Goal: Information Seeking & Learning: Learn about a topic

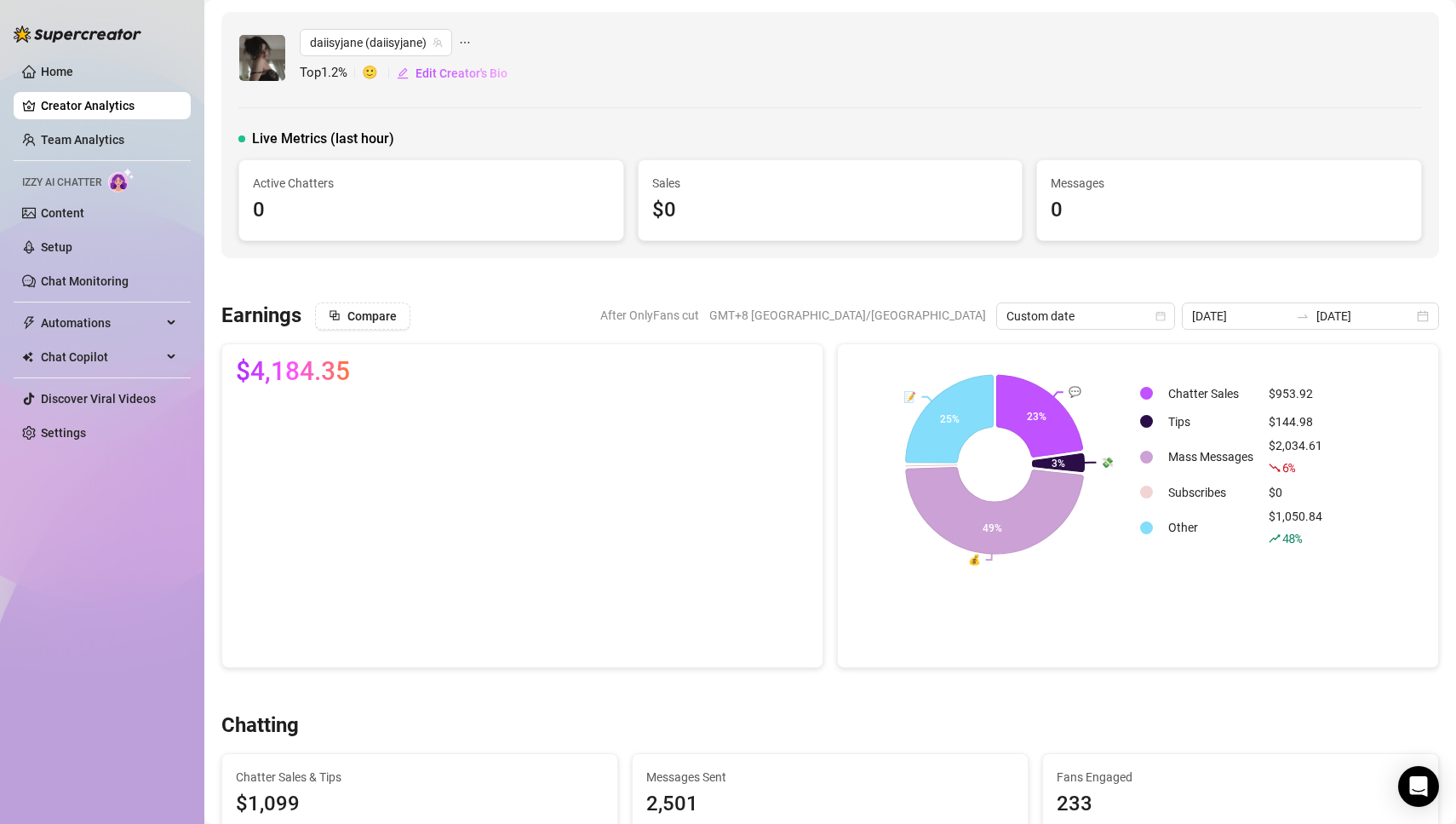
click at [1262, 103] on div "daiisyjane (daiisyjane) Top 1.2 % 🙂 Edit Creator's Bio Live Metrics (last hour)…" at bounding box center [830, 135] width 1217 height 246
click at [1426, 319] on div "[DATE] [DATE]" at bounding box center [1310, 316] width 257 height 28
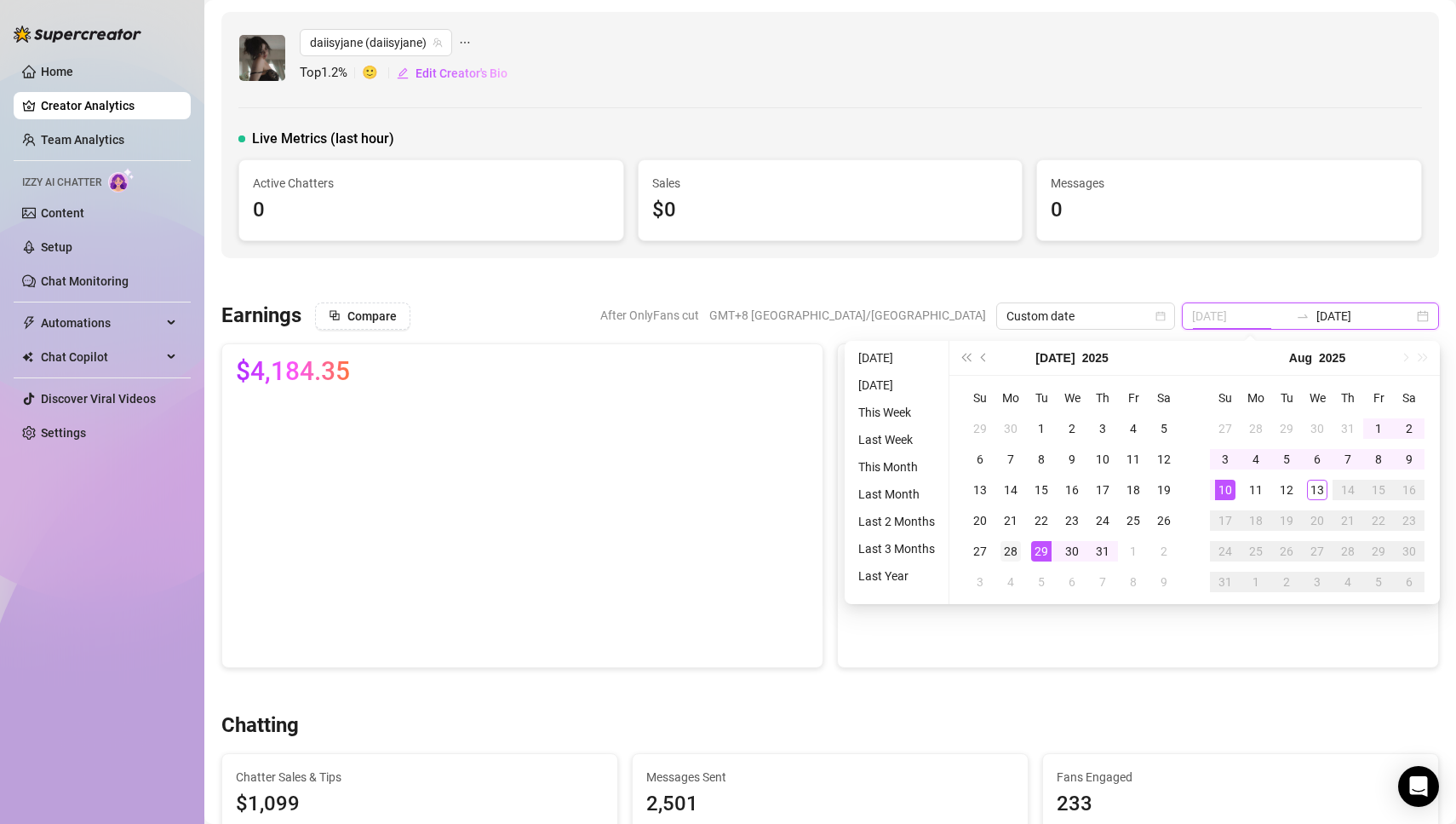
type input "[DATE]"
click at [1008, 555] on div "28" at bounding box center [1010, 550] width 20 height 20
type input "[DATE]"
click at [1219, 461] on div "3" at bounding box center [1224, 459] width 20 height 20
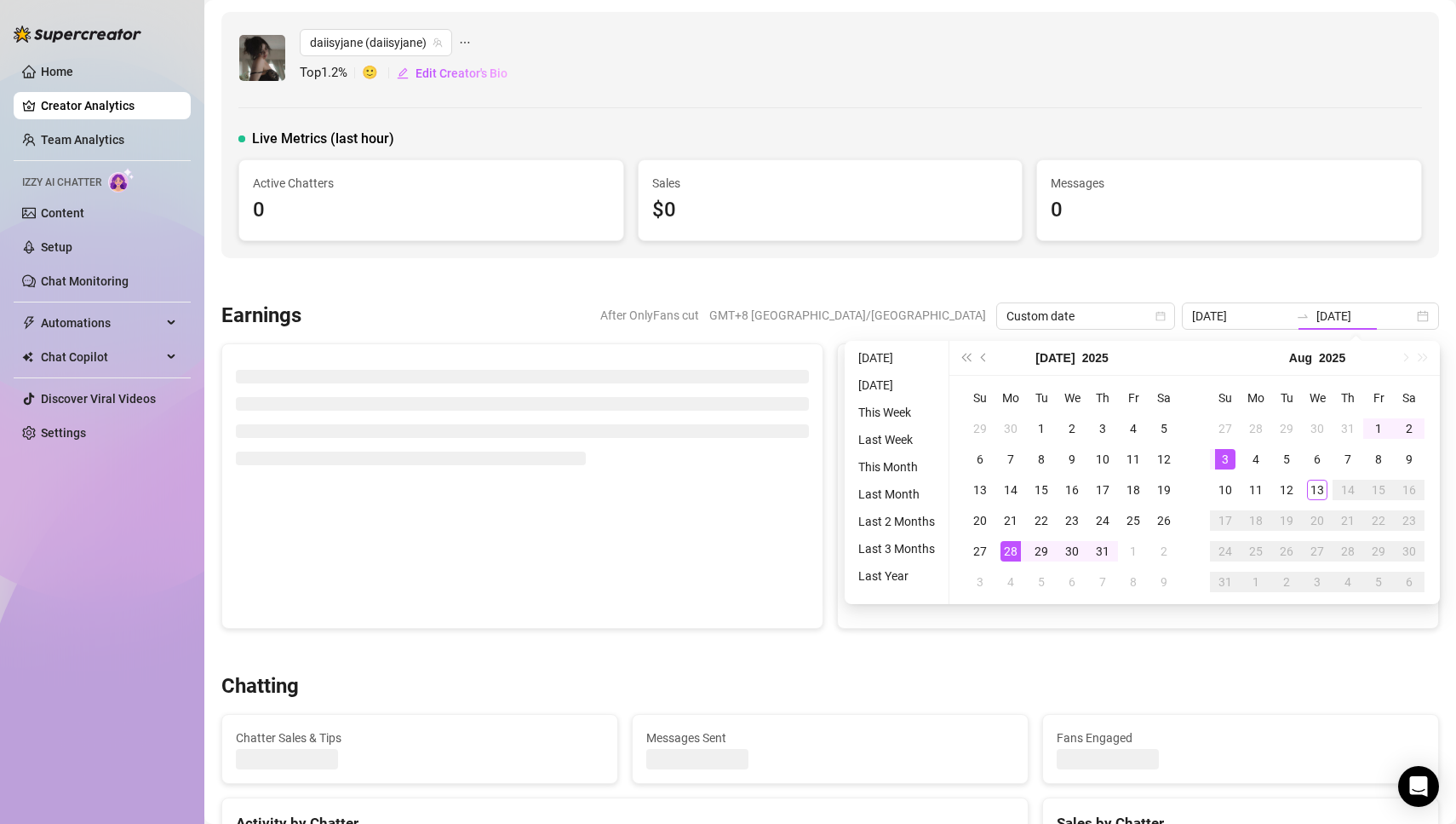
type input "[DATE]"
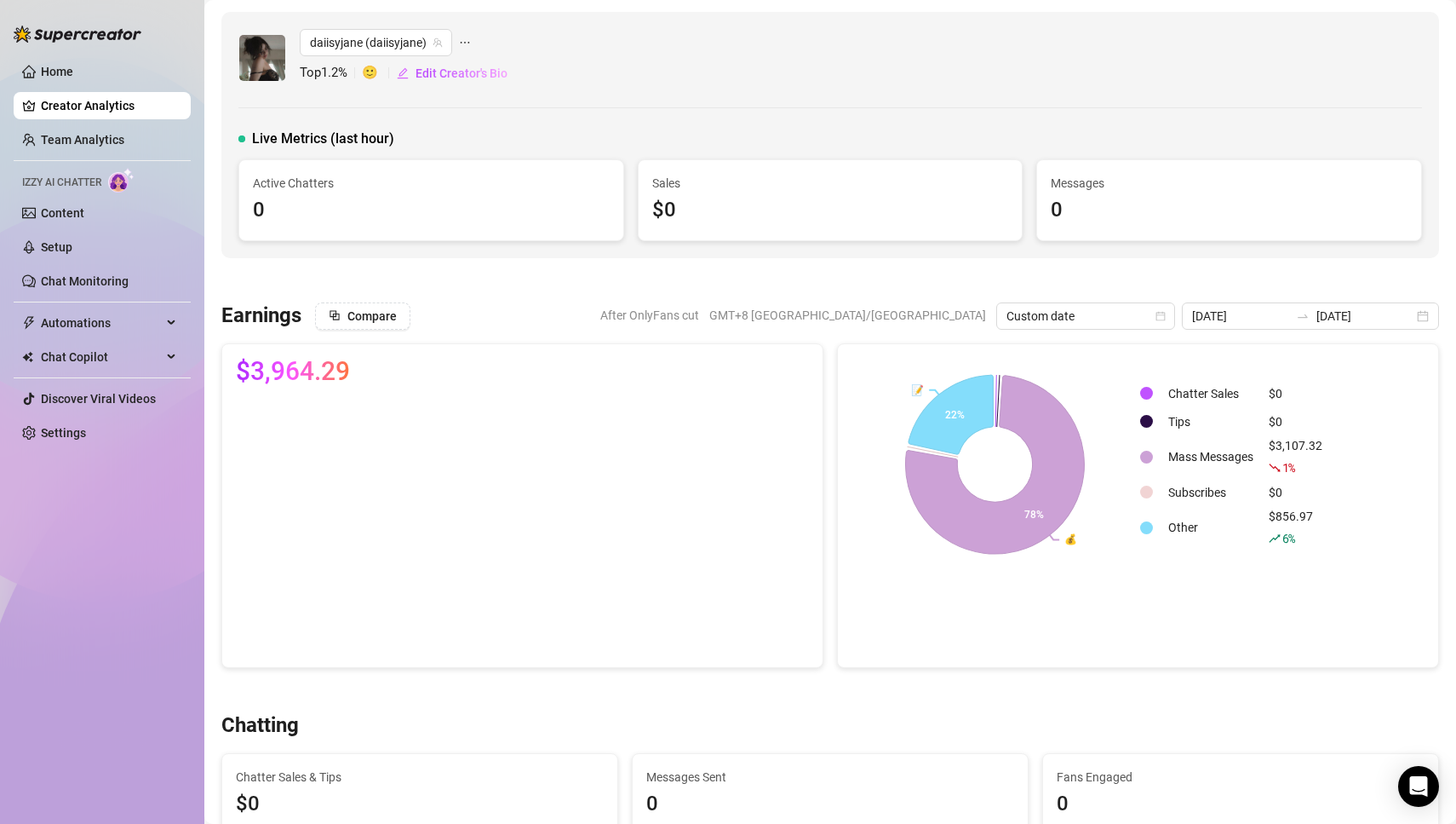
click at [467, 45] on icon "ellipsis" at bounding box center [464, 42] width 12 height 12
click at [551, 312] on div "Compare After OnlyFans cut GMT+8 [GEOGRAPHIC_DATA]/[GEOGRAPHIC_DATA] Custom dat…" at bounding box center [876, 316] width 1123 height 28
click at [379, 324] on button "Compare" at bounding box center [362, 316] width 95 height 28
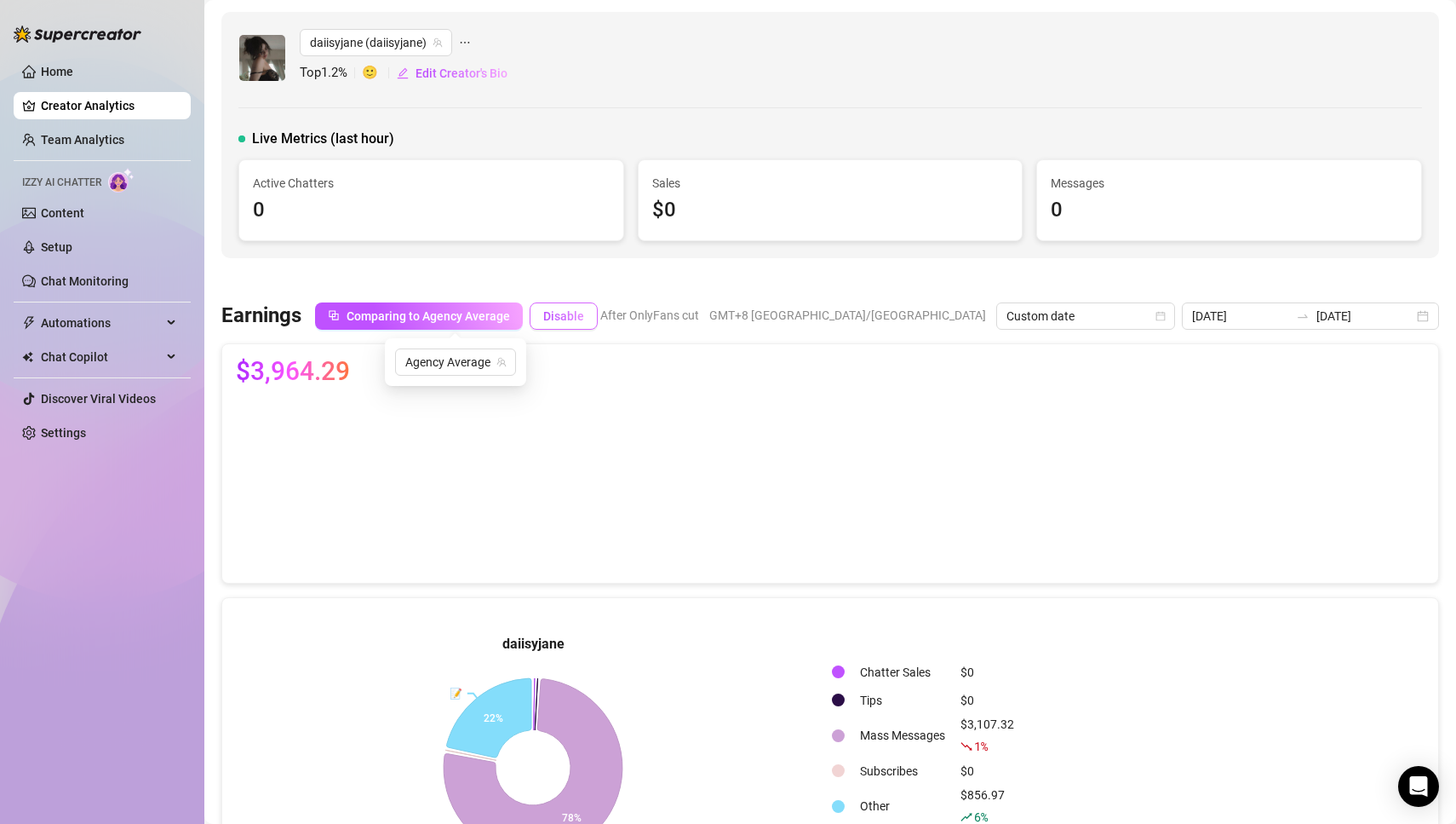
click at [564, 316] on span "Disable" at bounding box center [563, 316] width 41 height 13
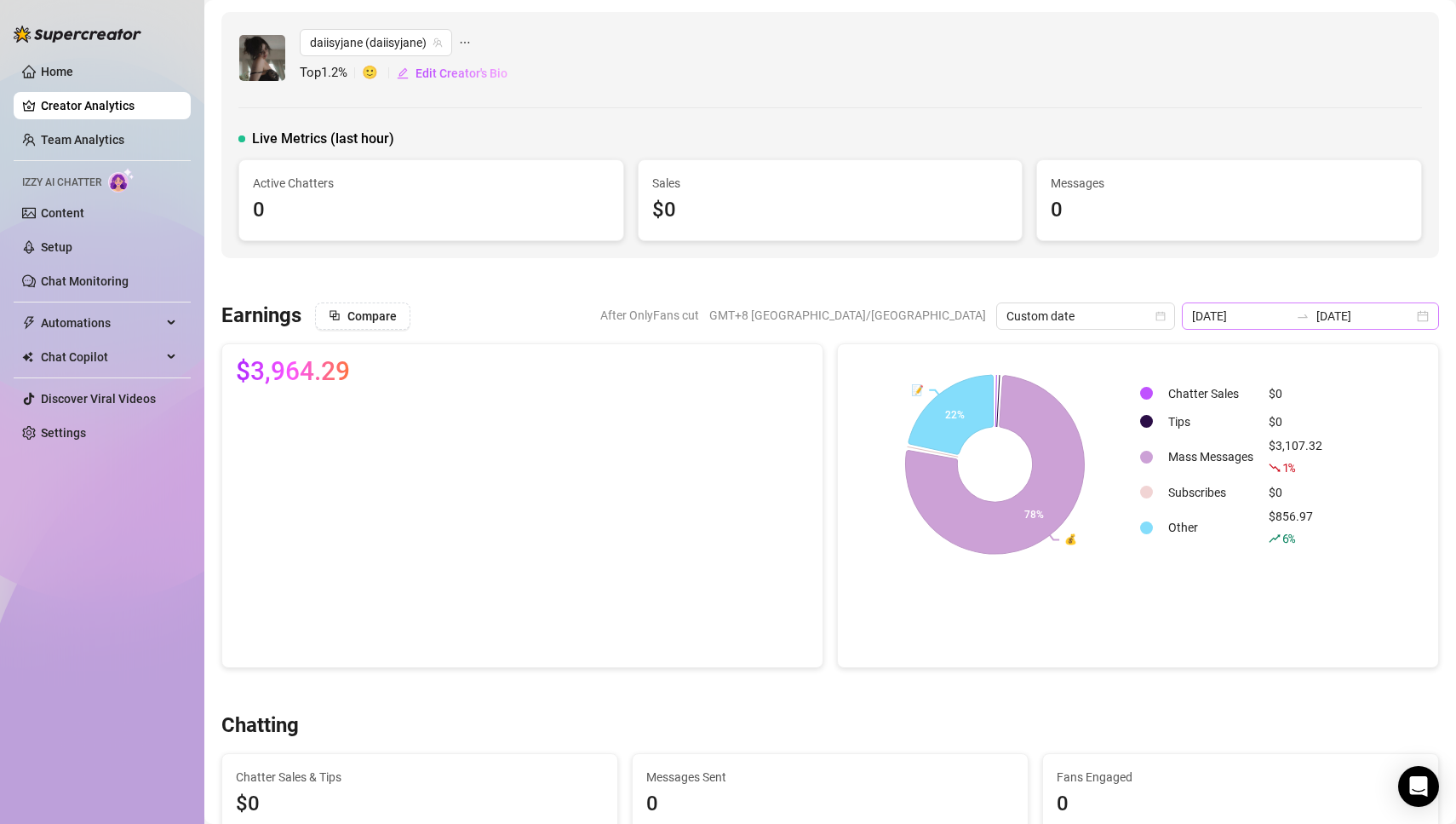
click at [1424, 319] on div "[DATE] [DATE]" at bounding box center [1310, 316] width 257 height 28
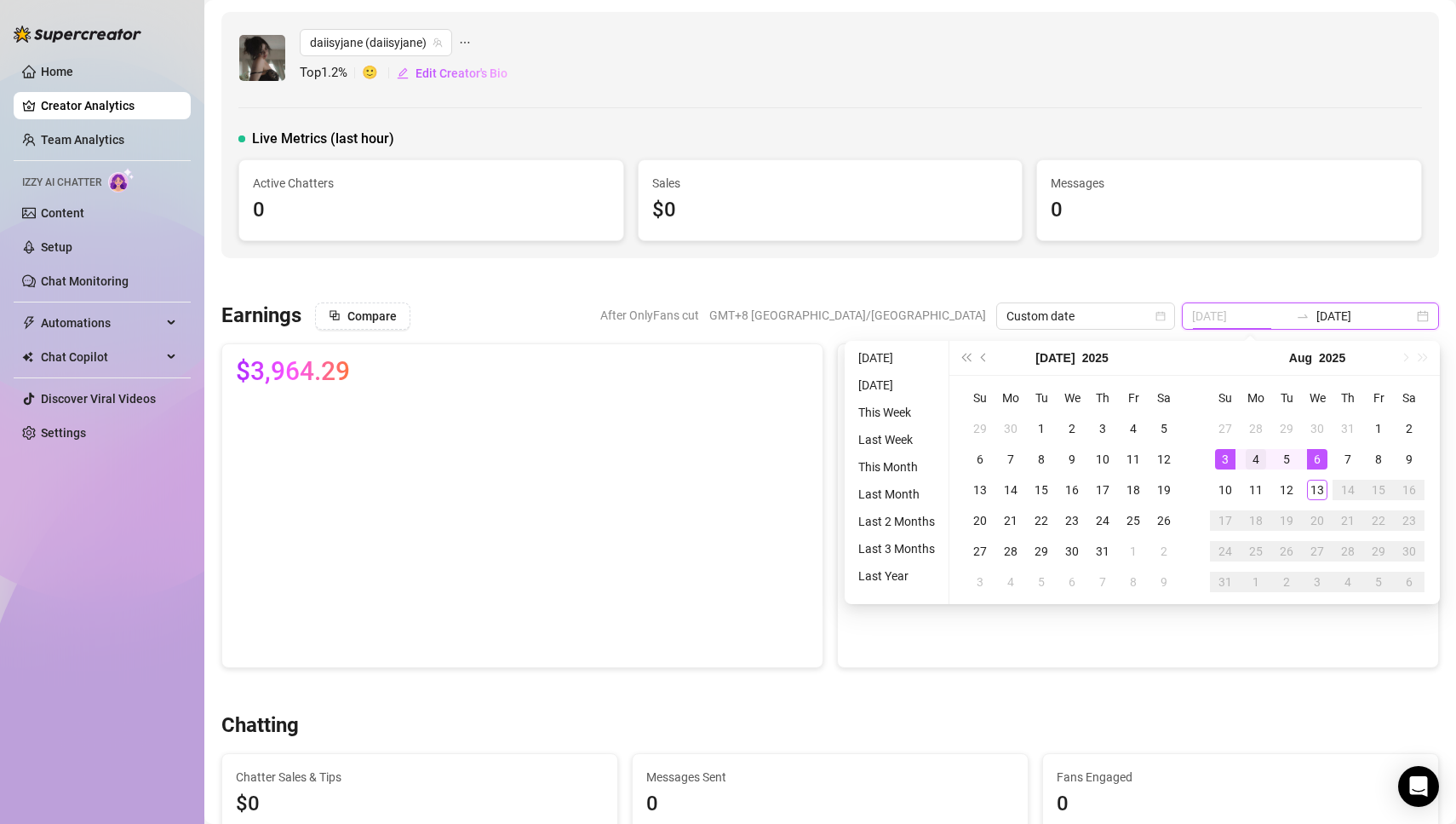
type input "[DATE]"
click at [1256, 461] on div "4" at bounding box center [1254, 459] width 20 height 20
type input "[DATE]"
click at [1225, 484] on div "10" at bounding box center [1224, 489] width 20 height 20
type input "[DATE]"
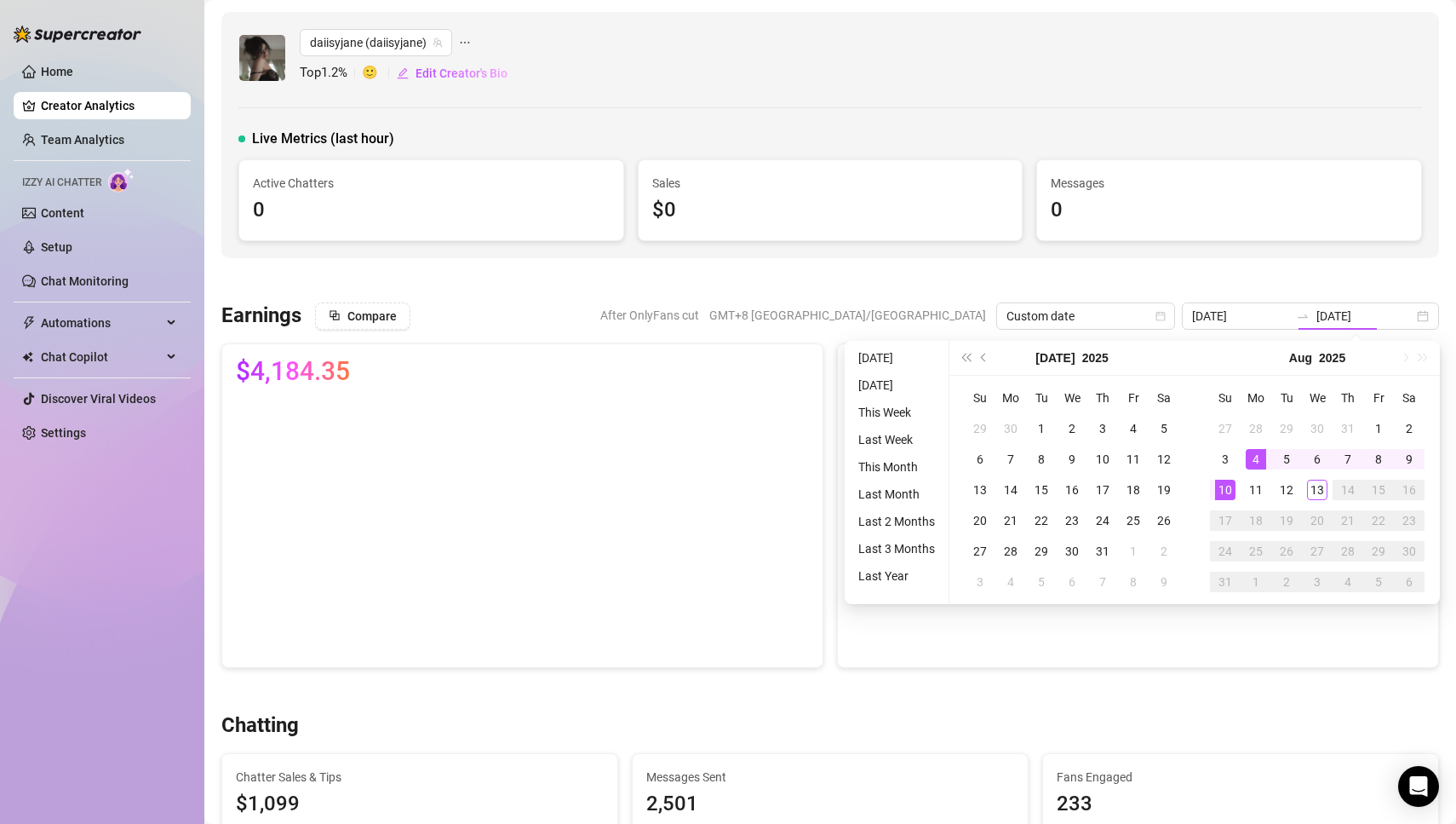
type input "[DATE]"
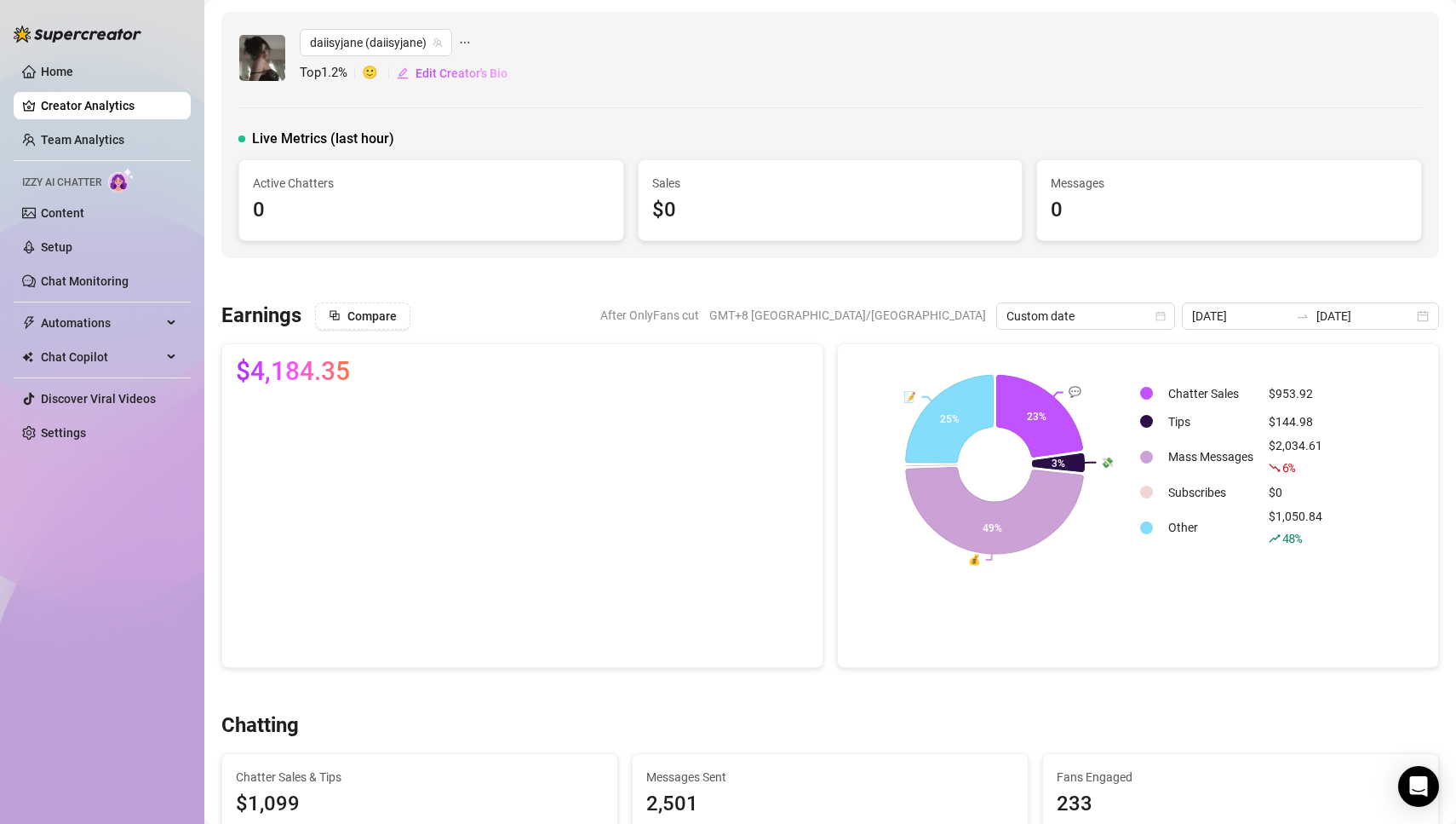
click at [1265, 275] on div at bounding box center [830, 281] width 1217 height 17
click at [1342, 272] on div at bounding box center [830, 281] width 1217 height 17
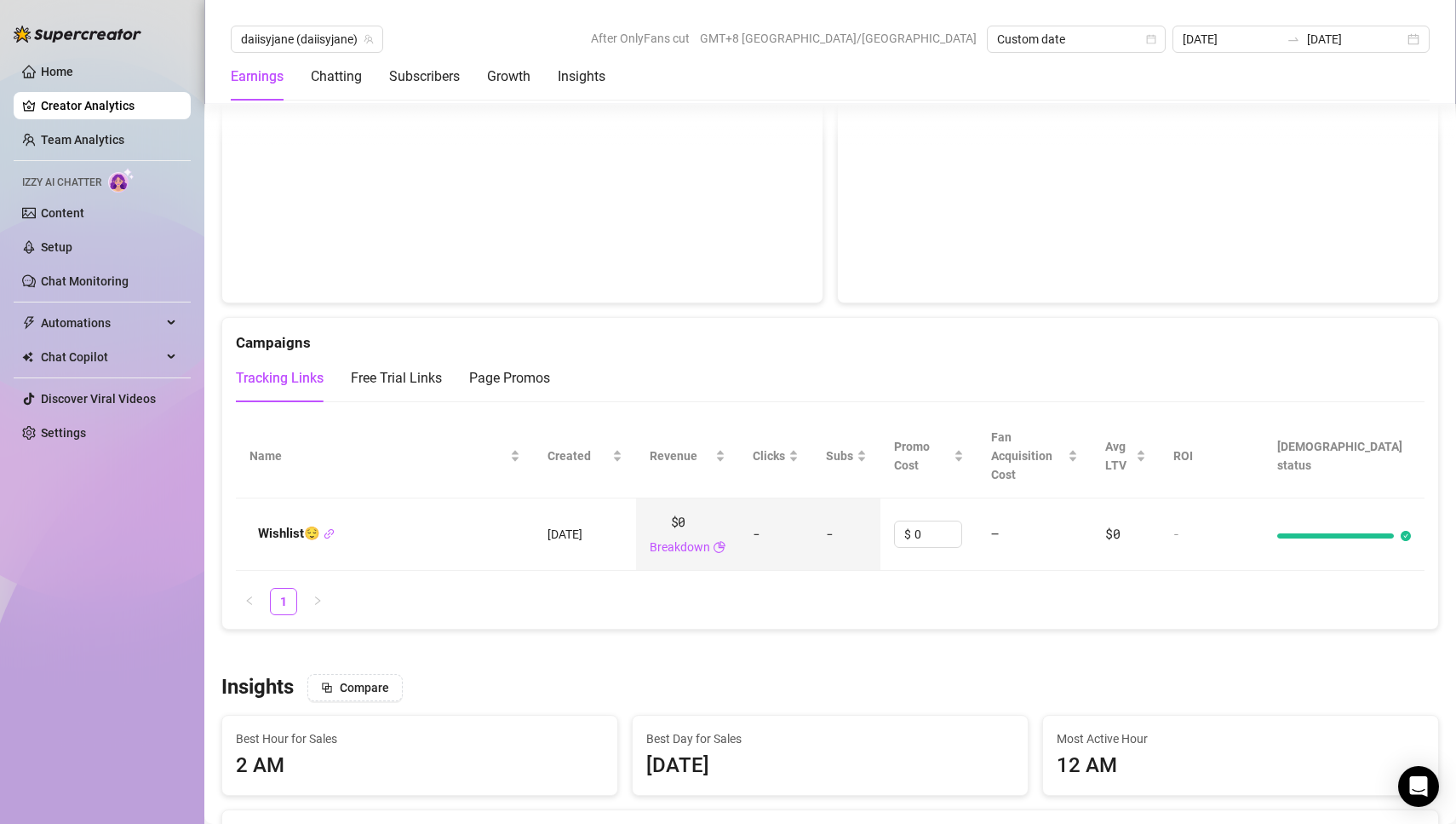
scroll to position [1674, 0]
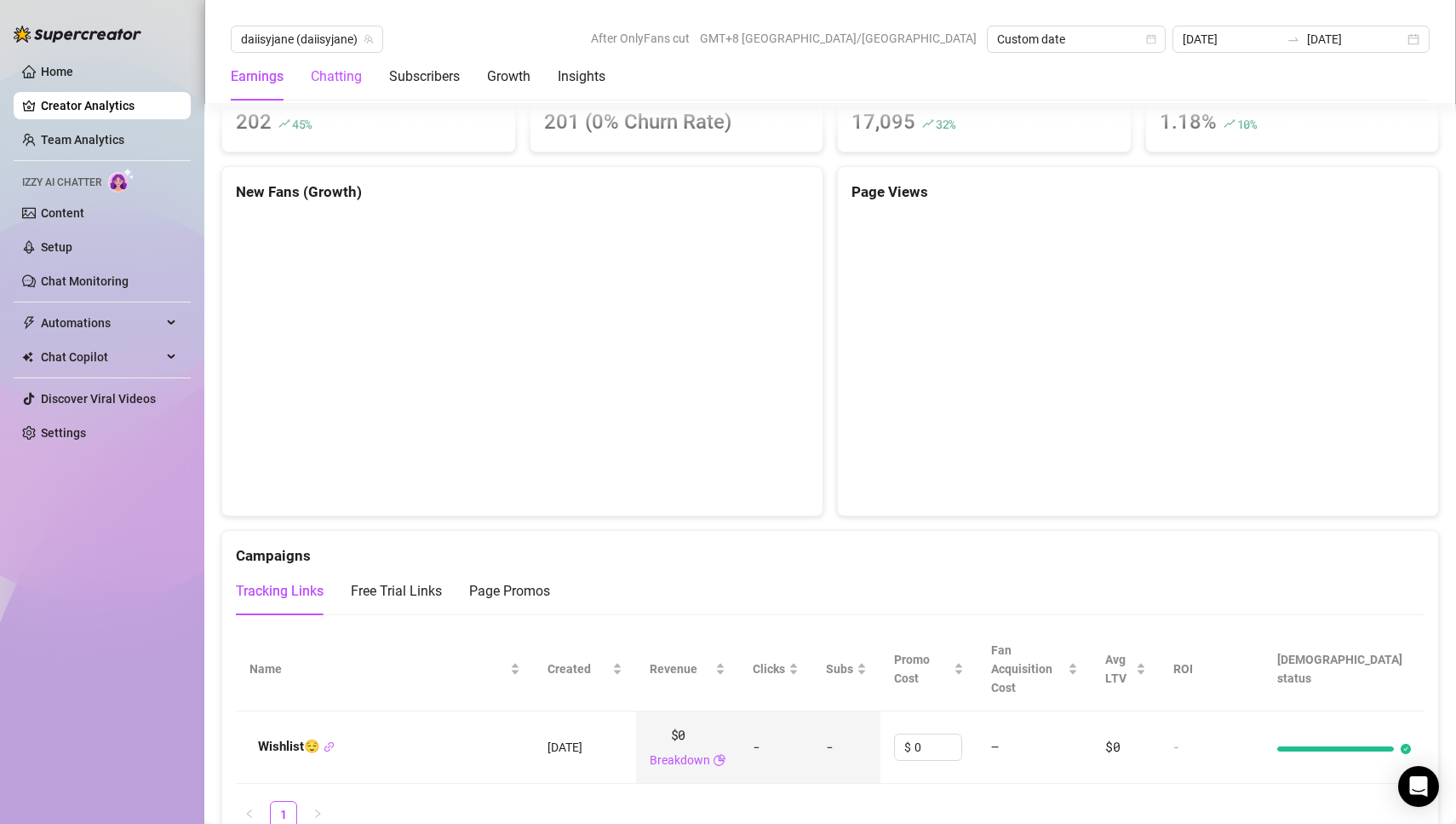
click at [342, 78] on div "Chatting" at bounding box center [337, 76] width 51 height 20
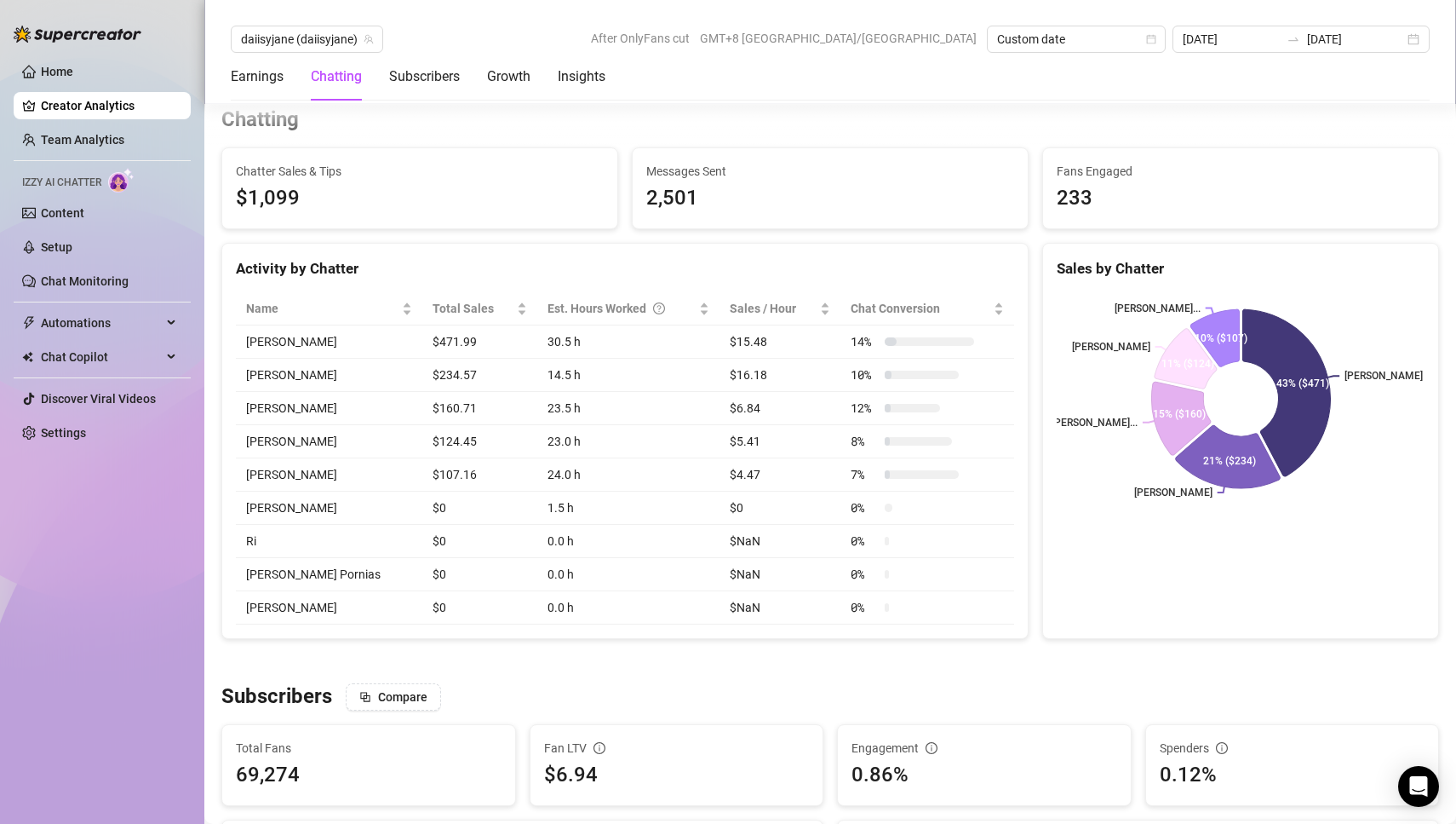
scroll to position [598, 0]
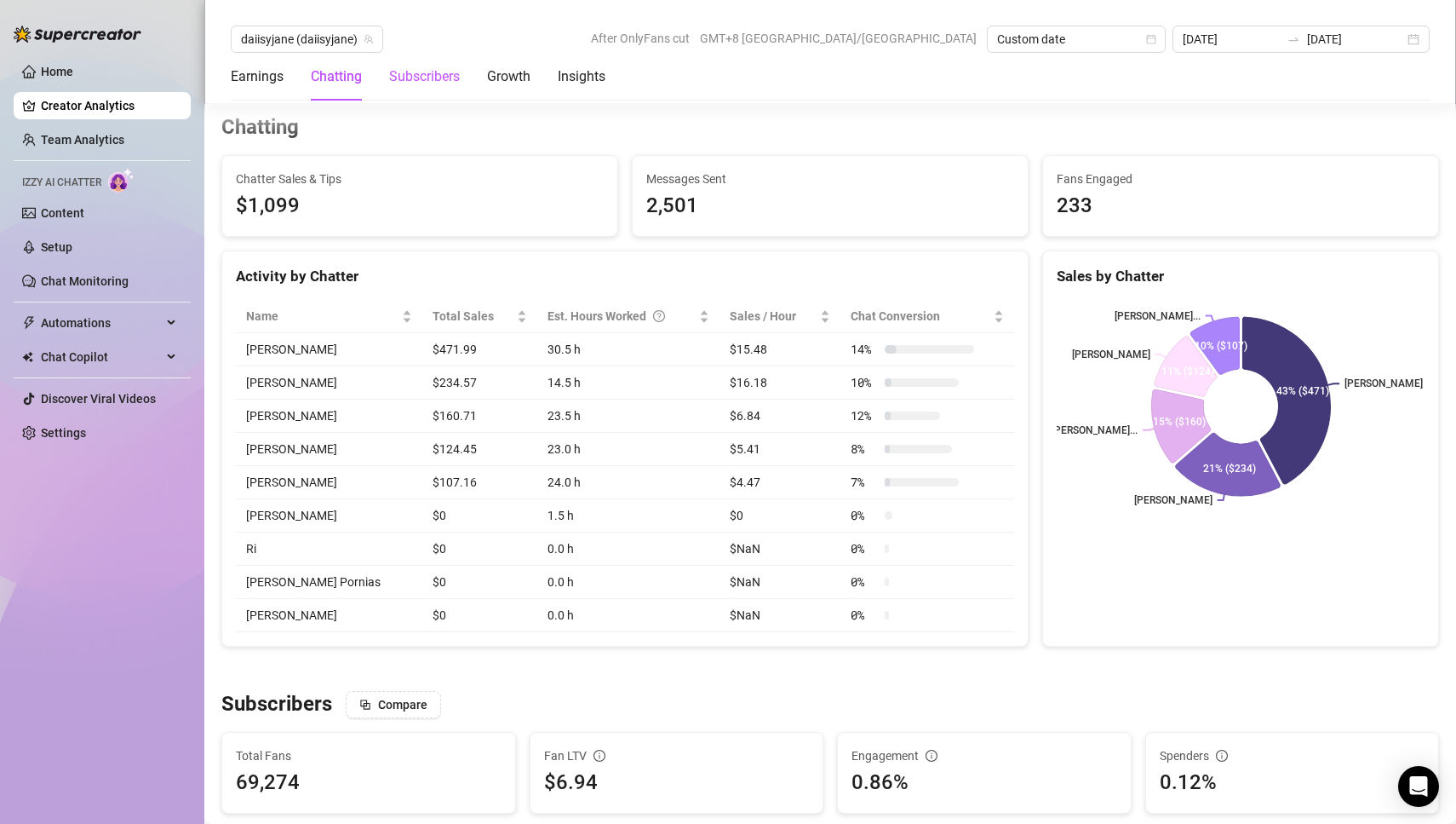
click at [433, 83] on div "Subscribers" at bounding box center [424, 76] width 70 height 20
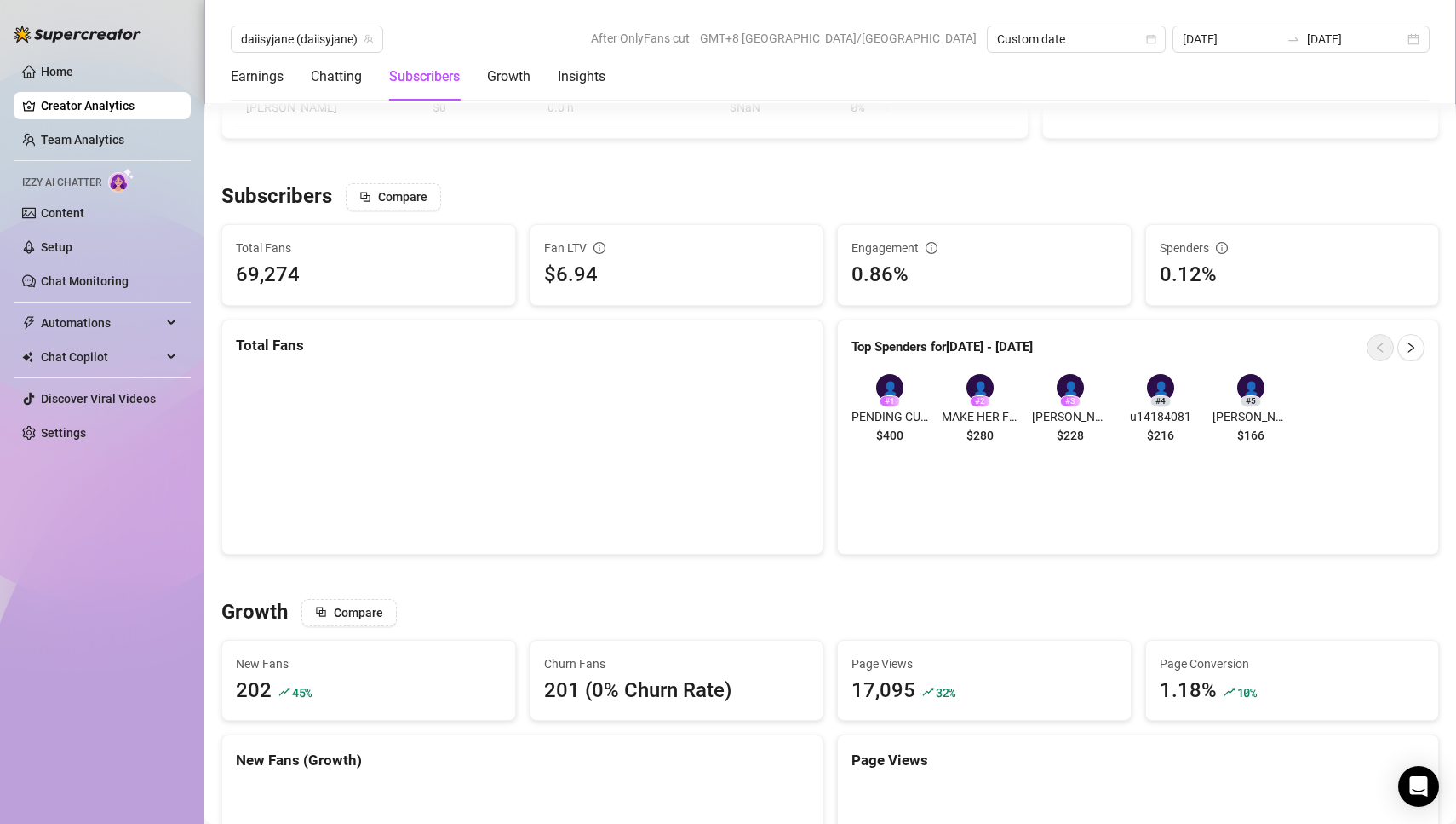
scroll to position [1108, 0]
click at [1414, 41] on div "[DATE] [DATE]" at bounding box center [1300, 39] width 257 height 28
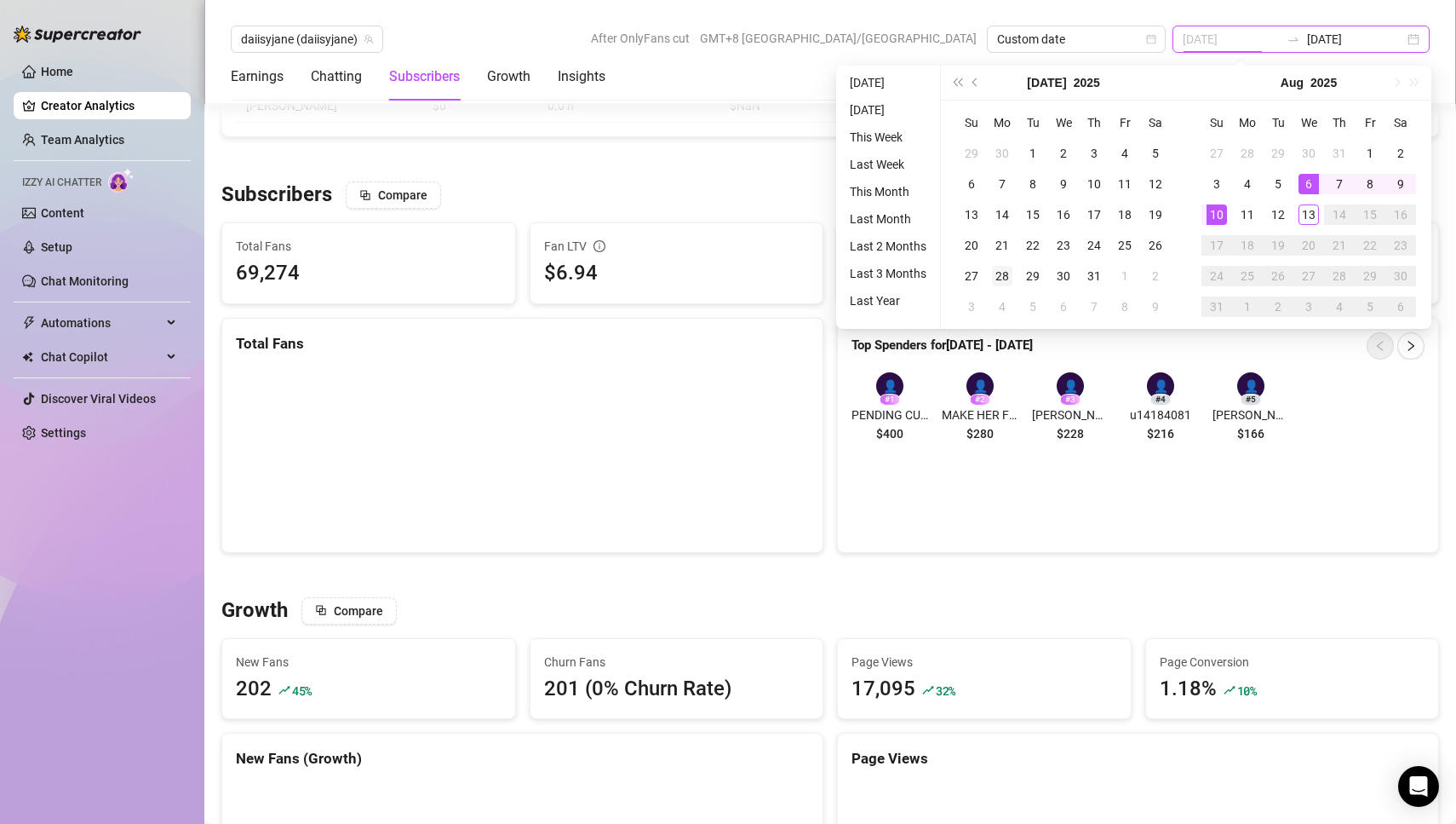
type input "[DATE]"
click at [998, 275] on div "28" at bounding box center [1001, 275] width 20 height 20
type input "[DATE]"
click at [1214, 190] on div "3" at bounding box center [1215, 184] width 20 height 20
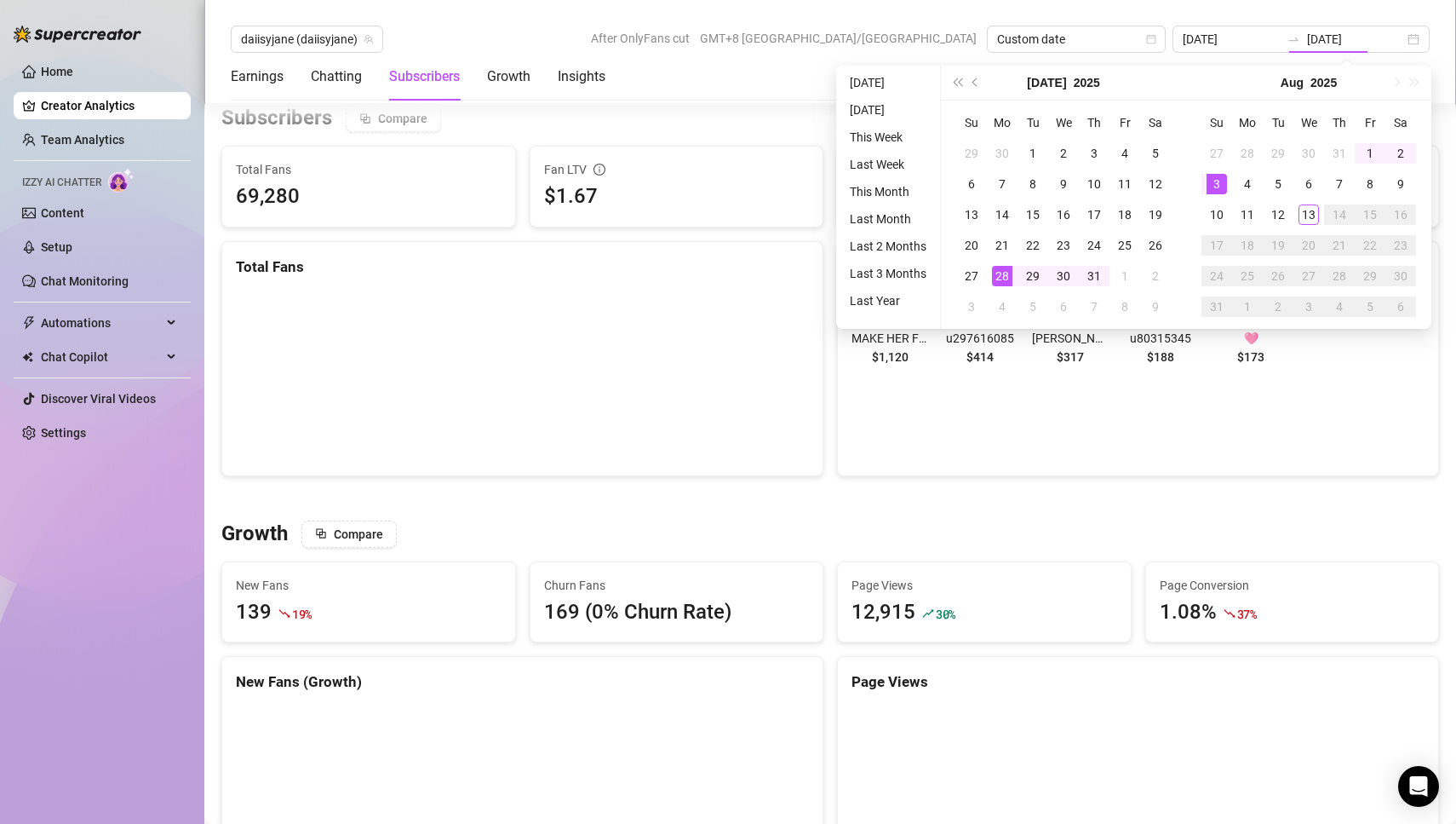
type input "[DATE]"
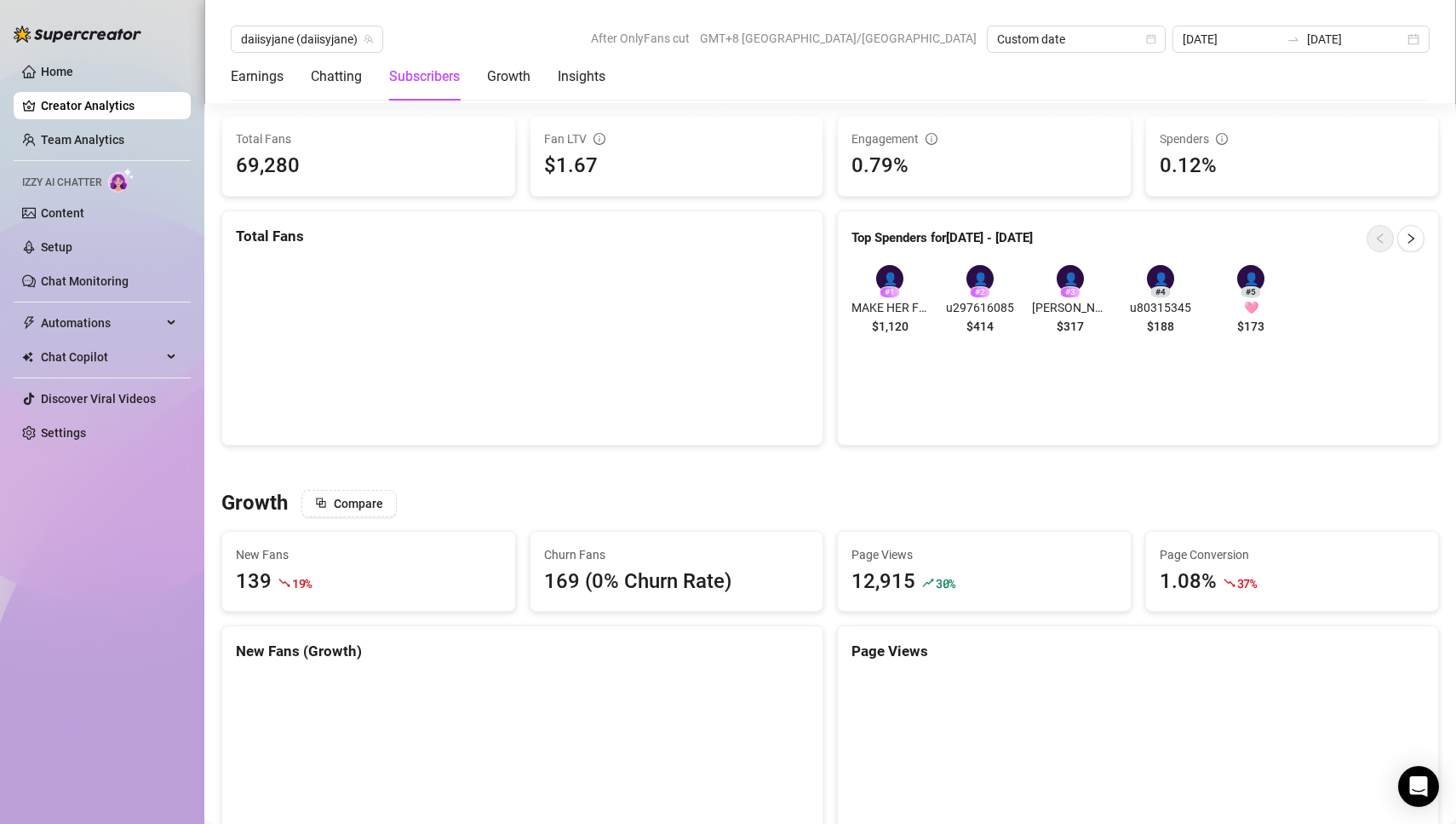
click at [1447, 297] on main "daiisyjane (daiisyjane) After OnlyFans cut GMT+8 [GEOGRAPHIC_DATA]/[GEOGRAPHIC_…" at bounding box center [830, 751] width 1252 height 3717
click at [1417, 41] on div "[DATE] [DATE]" at bounding box center [1300, 39] width 257 height 28
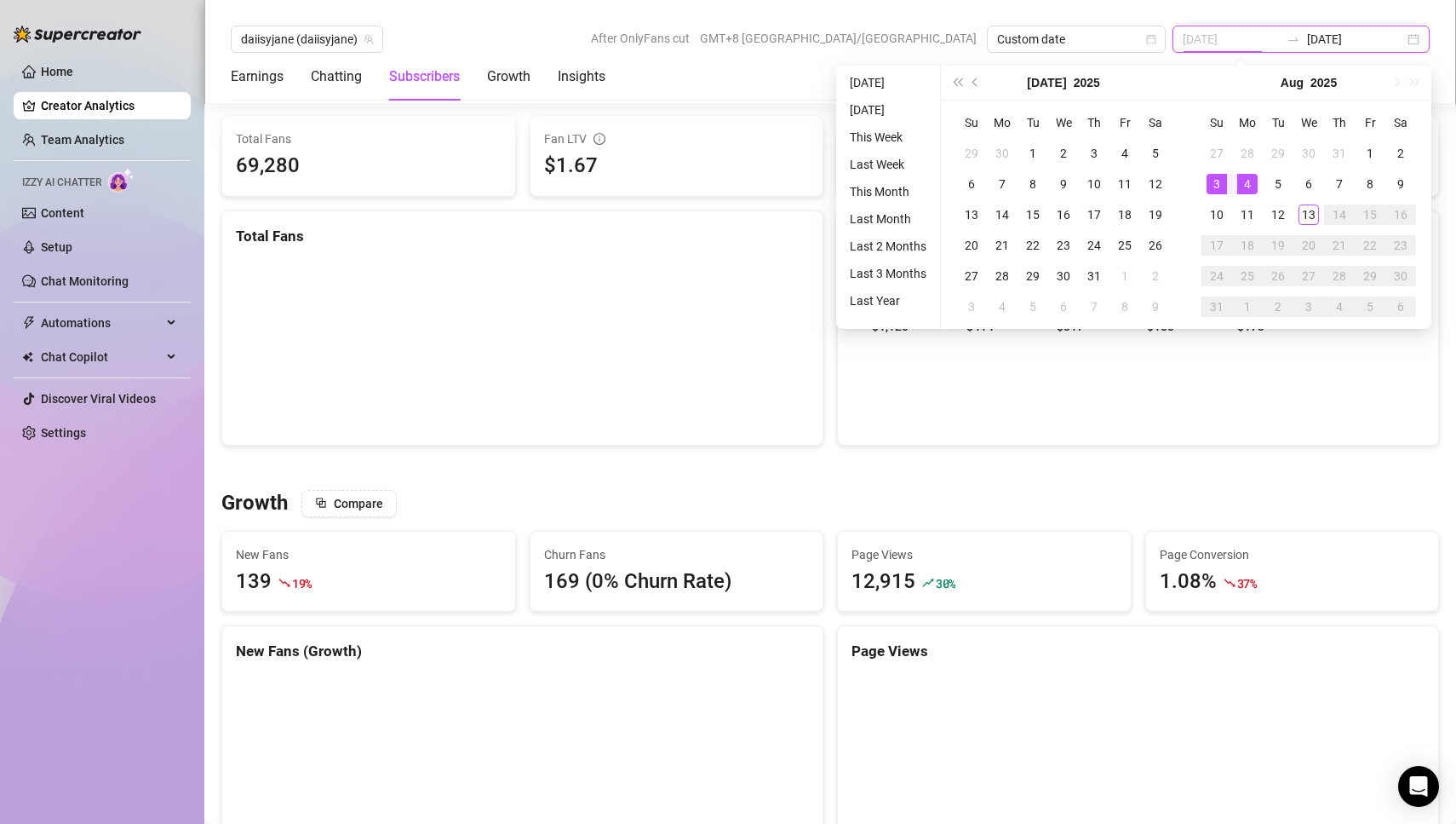
type input "[DATE]"
click at [1244, 185] on div "4" at bounding box center [1246, 184] width 20 height 20
type input "[DATE]"
click at [1214, 222] on div "10" at bounding box center [1215, 214] width 20 height 20
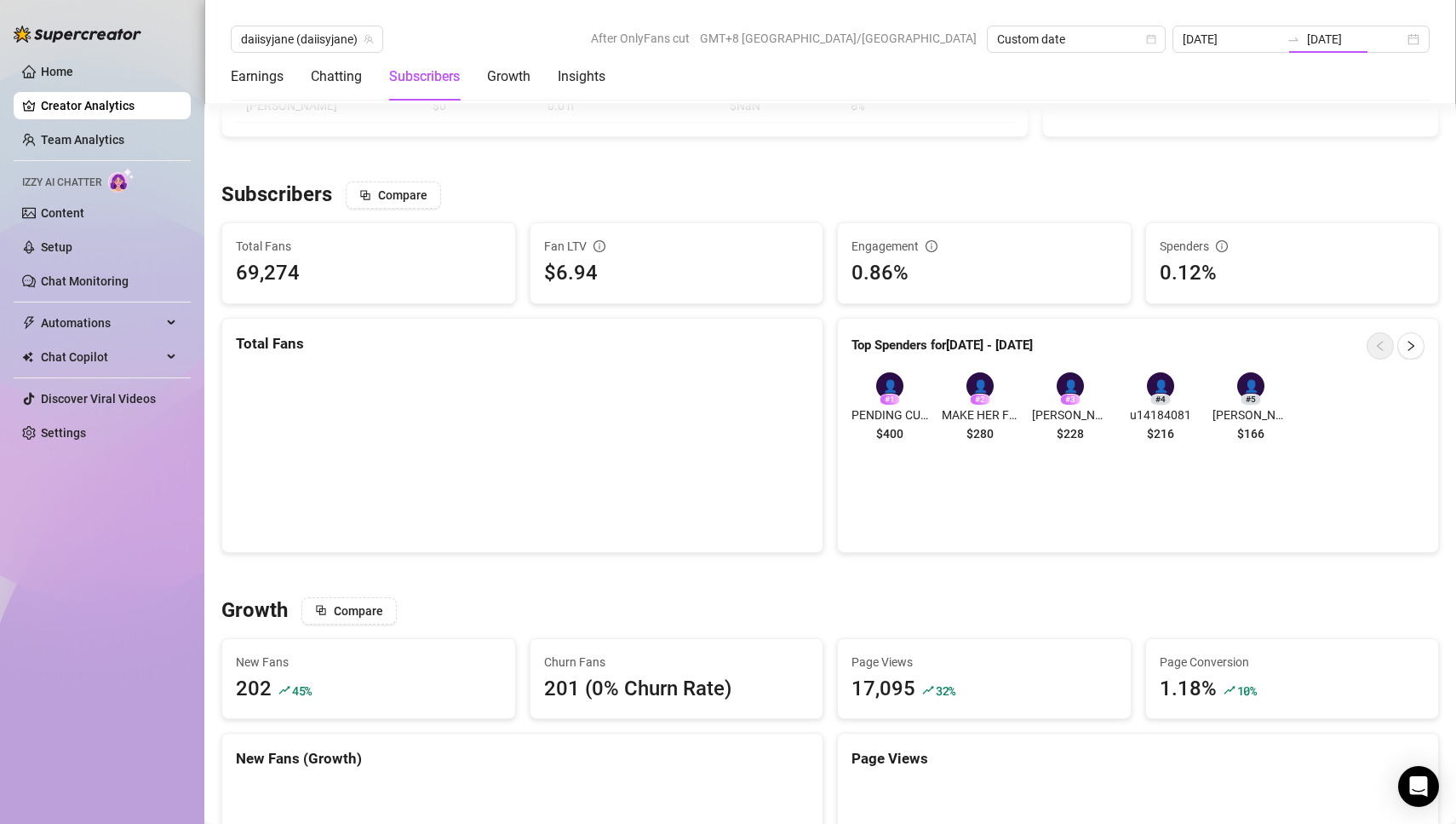
type input "[DATE]"
click at [903, 414] on span "PENDING CUSTOM GB VIP [PERSON_NAME]" at bounding box center [889, 415] width 77 height 19
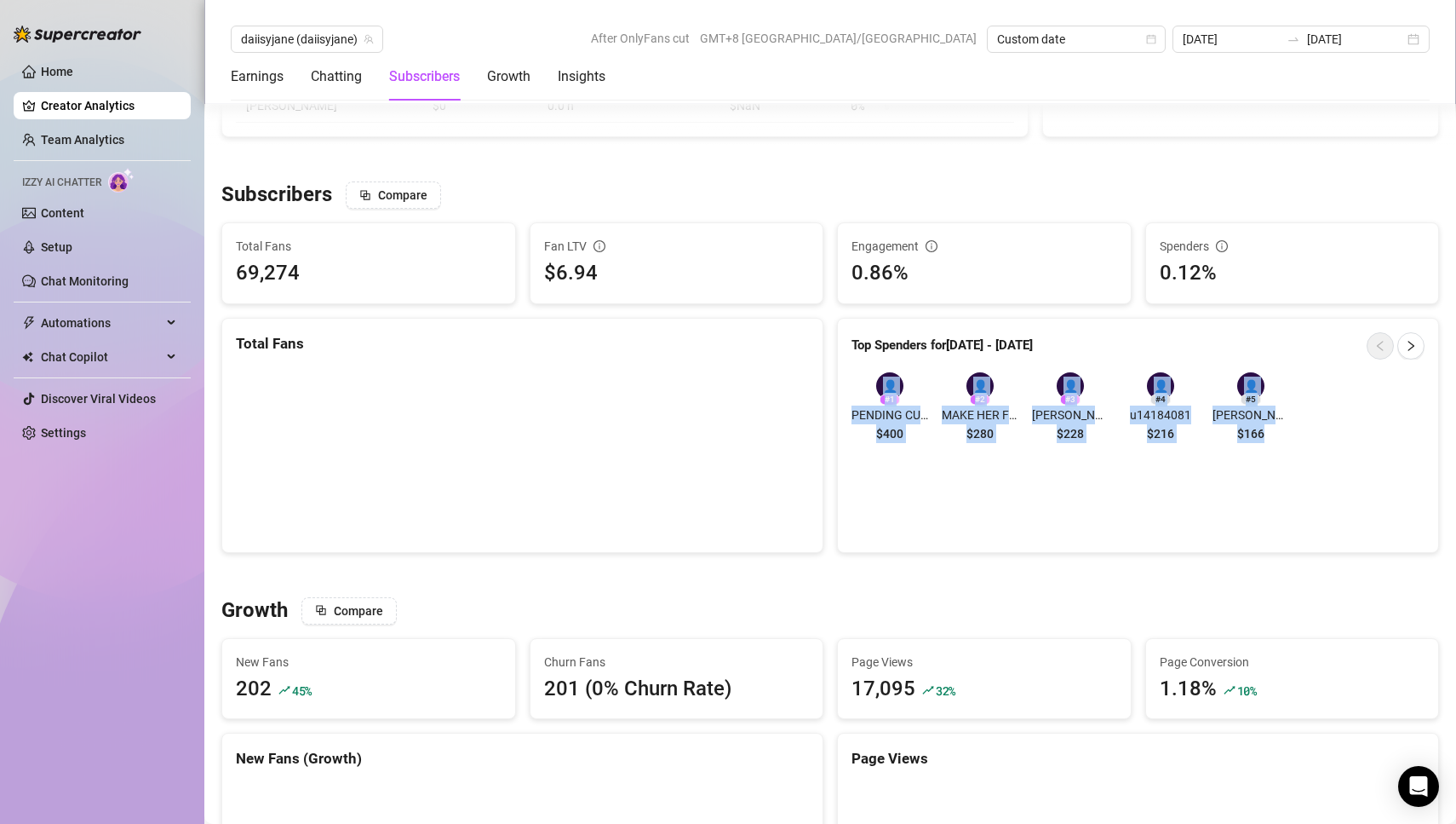
drag, startPoint x: 859, startPoint y: 383, endPoint x: 929, endPoint y: 449, distance: 96.2
click at [929, 449] on div "👤 # 1 PENDING CUSTOM GB VIP [PERSON_NAME] $400 👤 # 2 MAKE HER FEEL THAT SHE IS …" at bounding box center [1137, 410] width 600 height 104
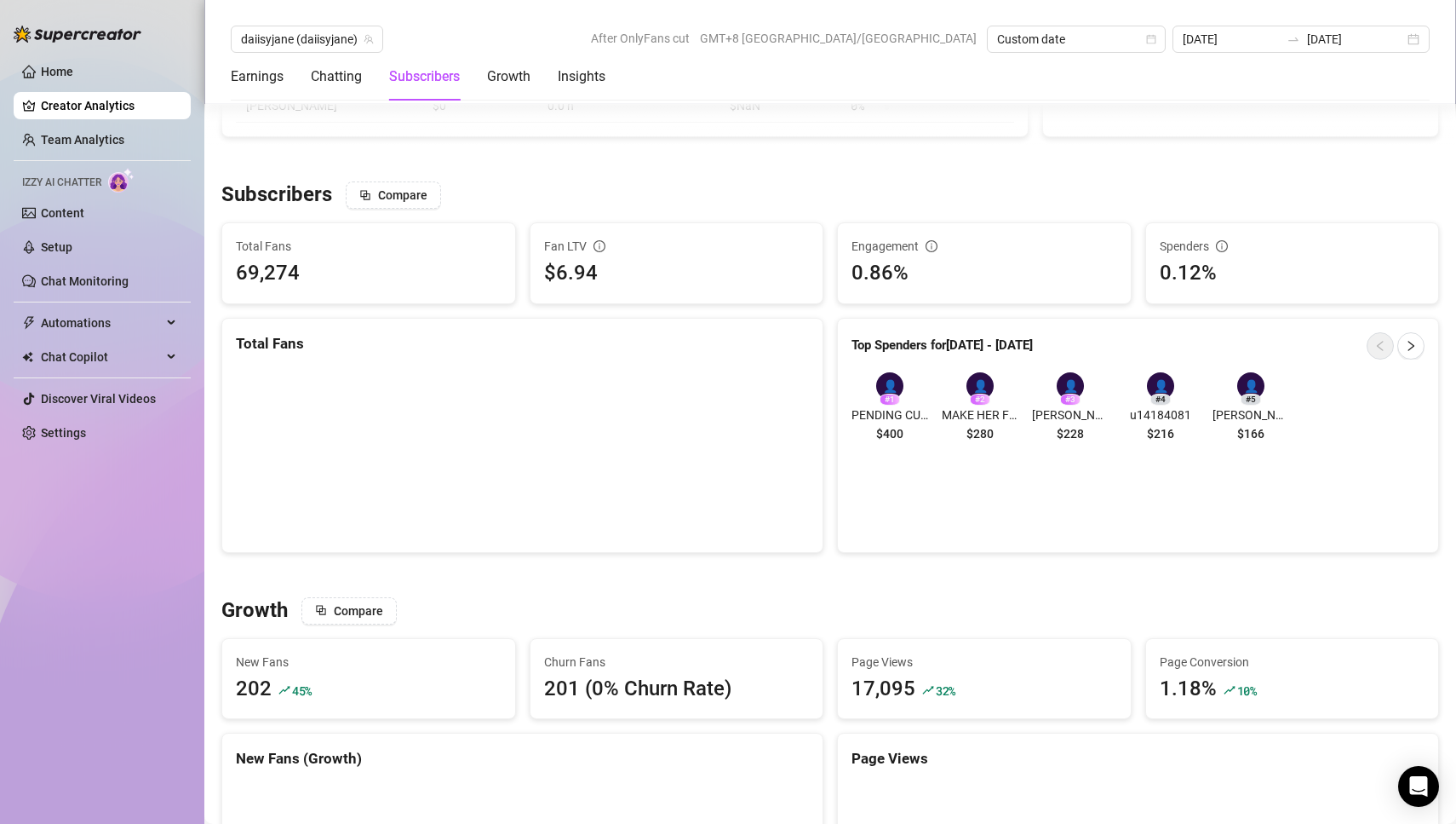
click at [1019, 463] on div "Top Spenders for [DATE] - [DATE] 👤 # 1 PENDING CUSTOM GB VIP [PERSON_NAME] $400…" at bounding box center [1137, 435] width 602 height 235
click at [1413, 45] on div "[DATE] [DATE]" at bounding box center [1300, 39] width 257 height 28
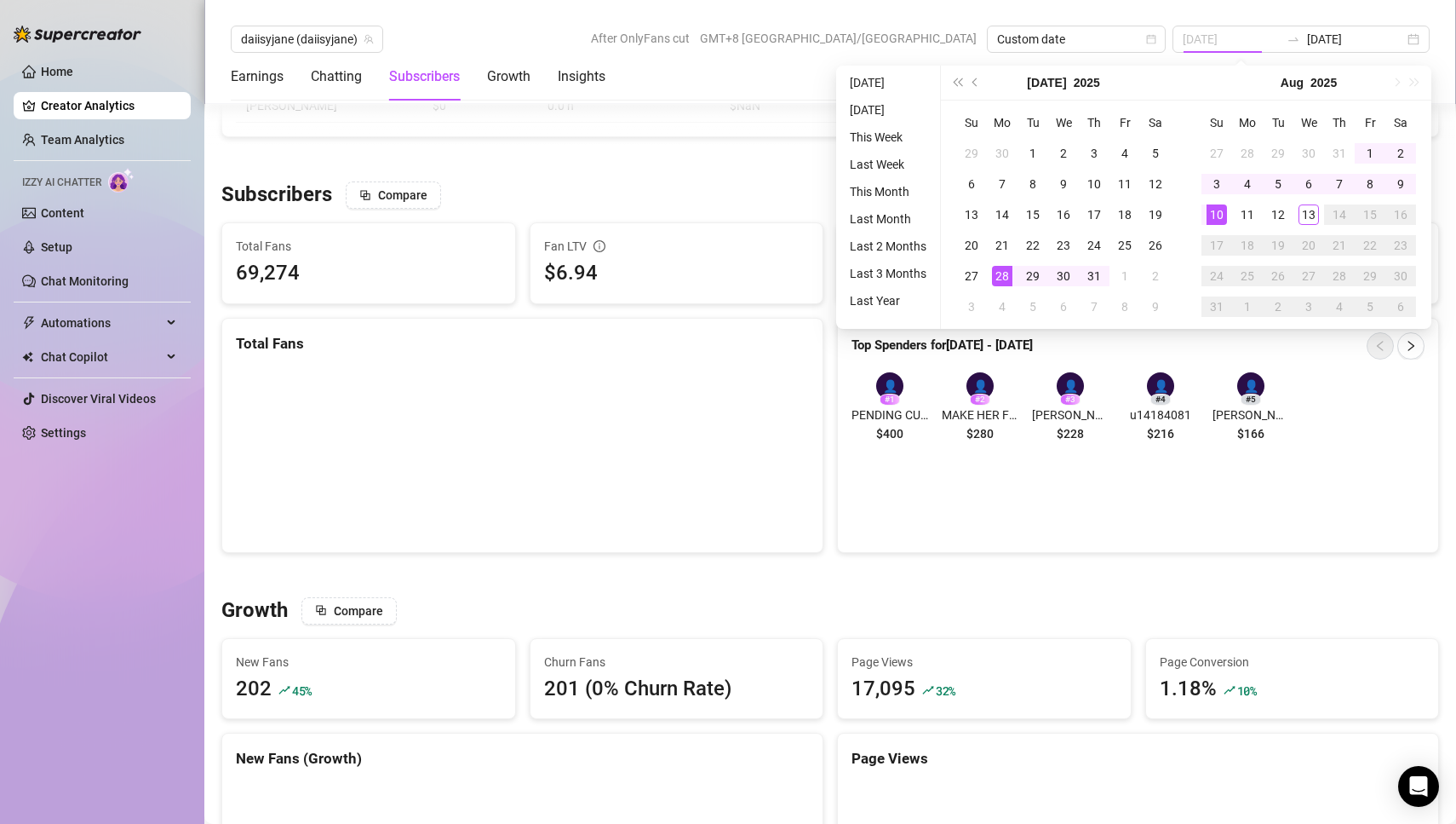
click at [1002, 274] on div "28" at bounding box center [1001, 275] width 20 height 20
type input "[DATE]"
click at [1212, 184] on div "3" at bounding box center [1215, 184] width 20 height 20
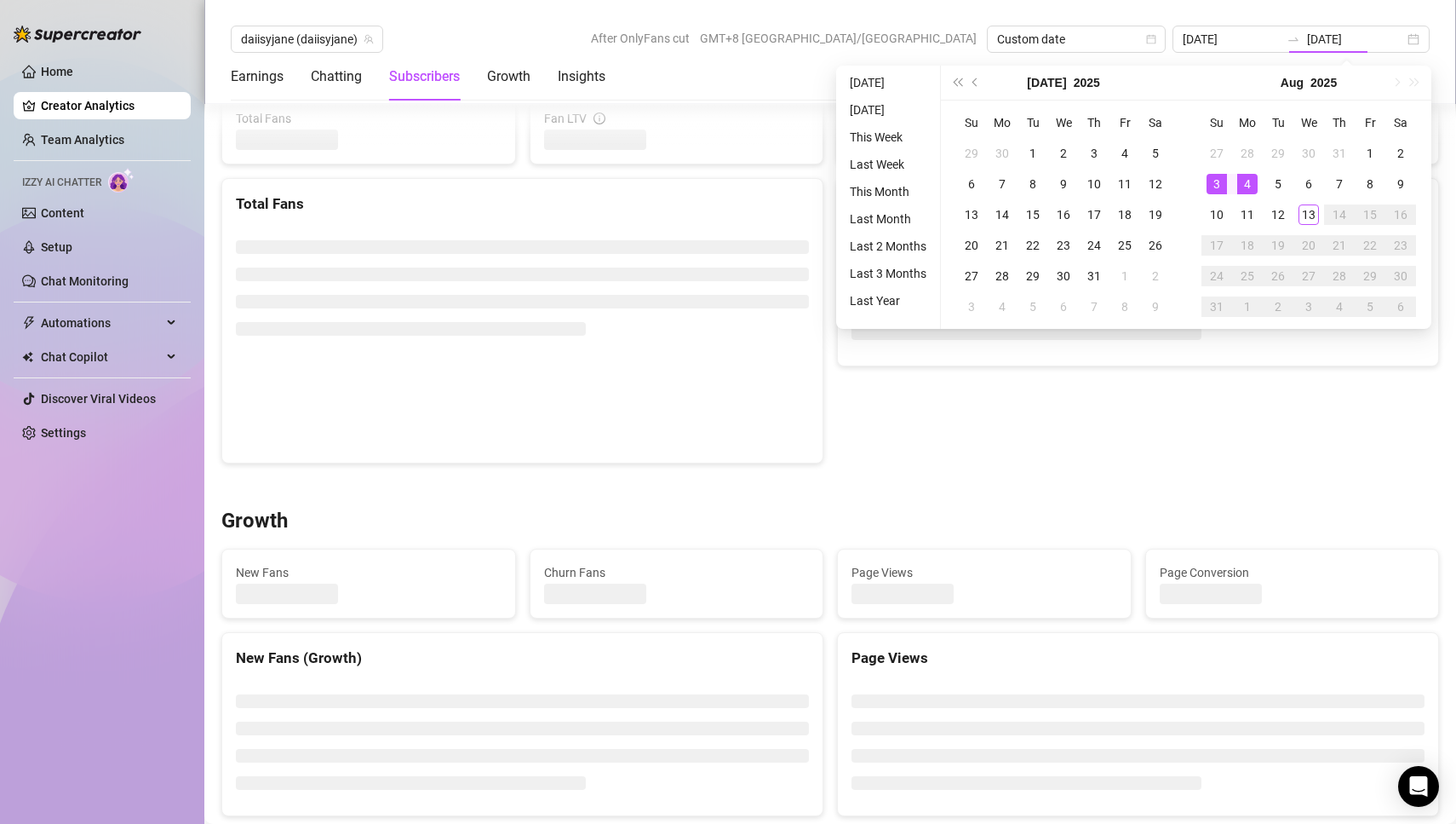
type input "[DATE]"
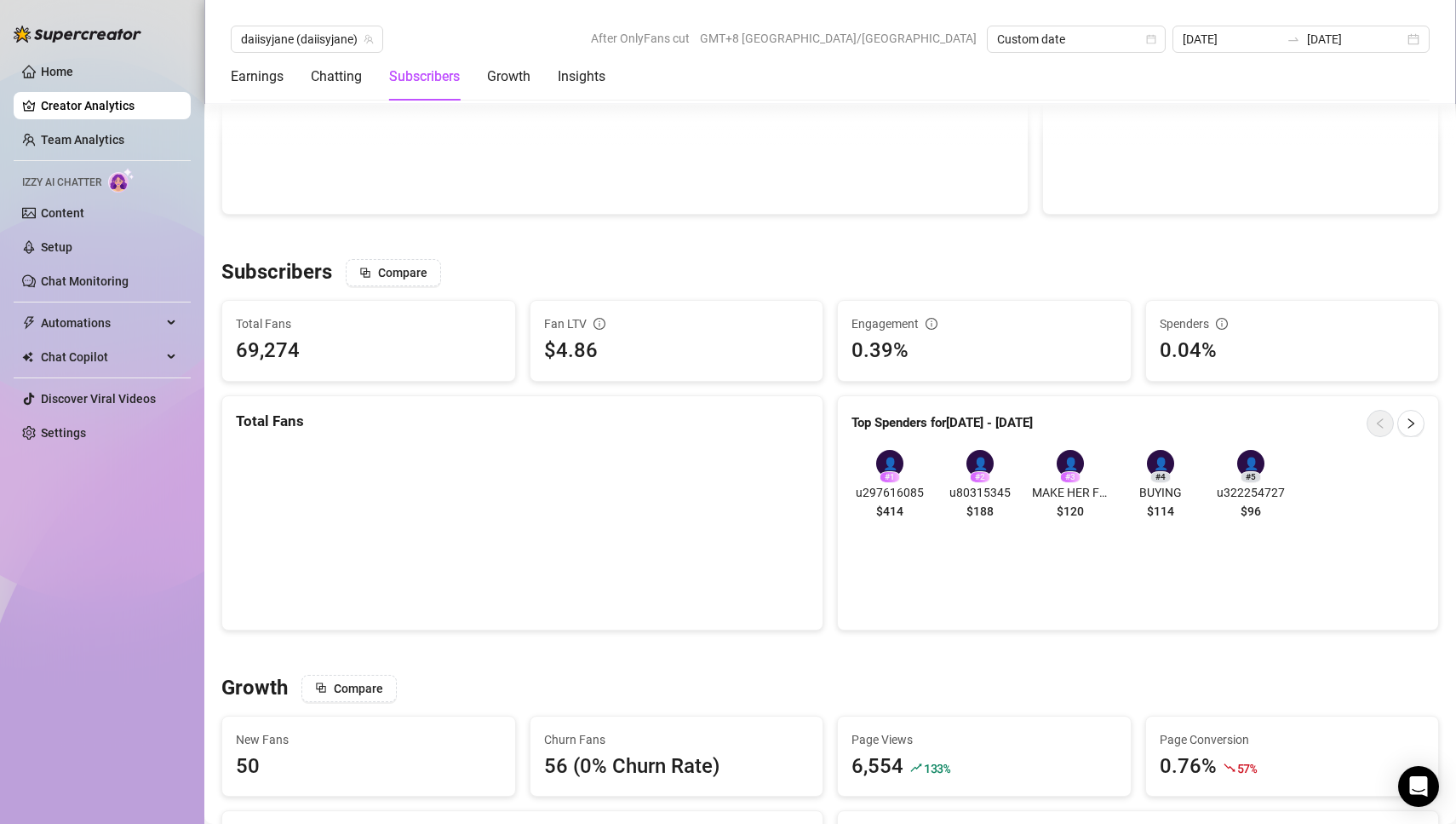
scroll to position [961, 0]
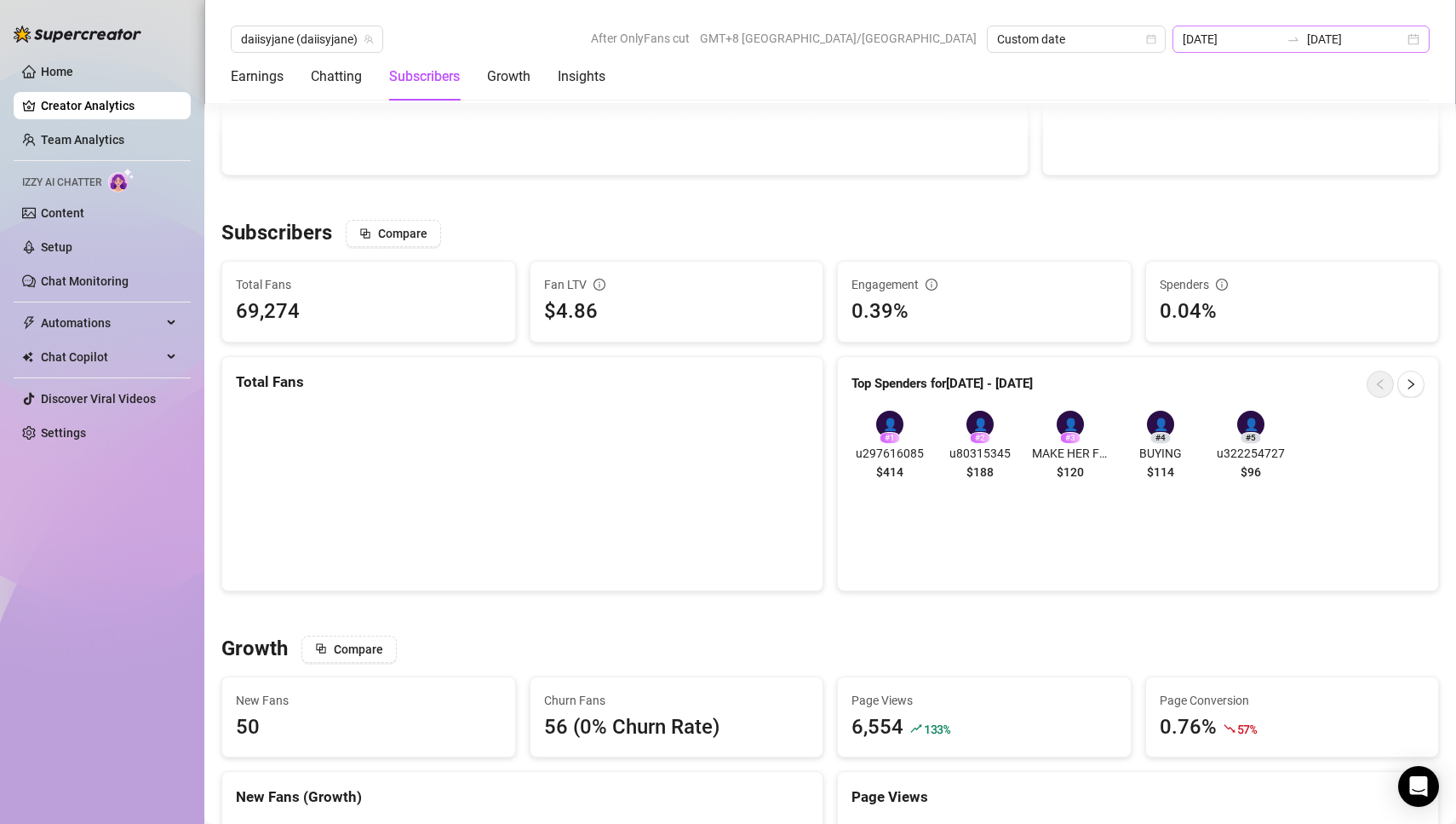
click at [1420, 41] on div "[DATE] [DATE]" at bounding box center [1300, 39] width 257 height 28
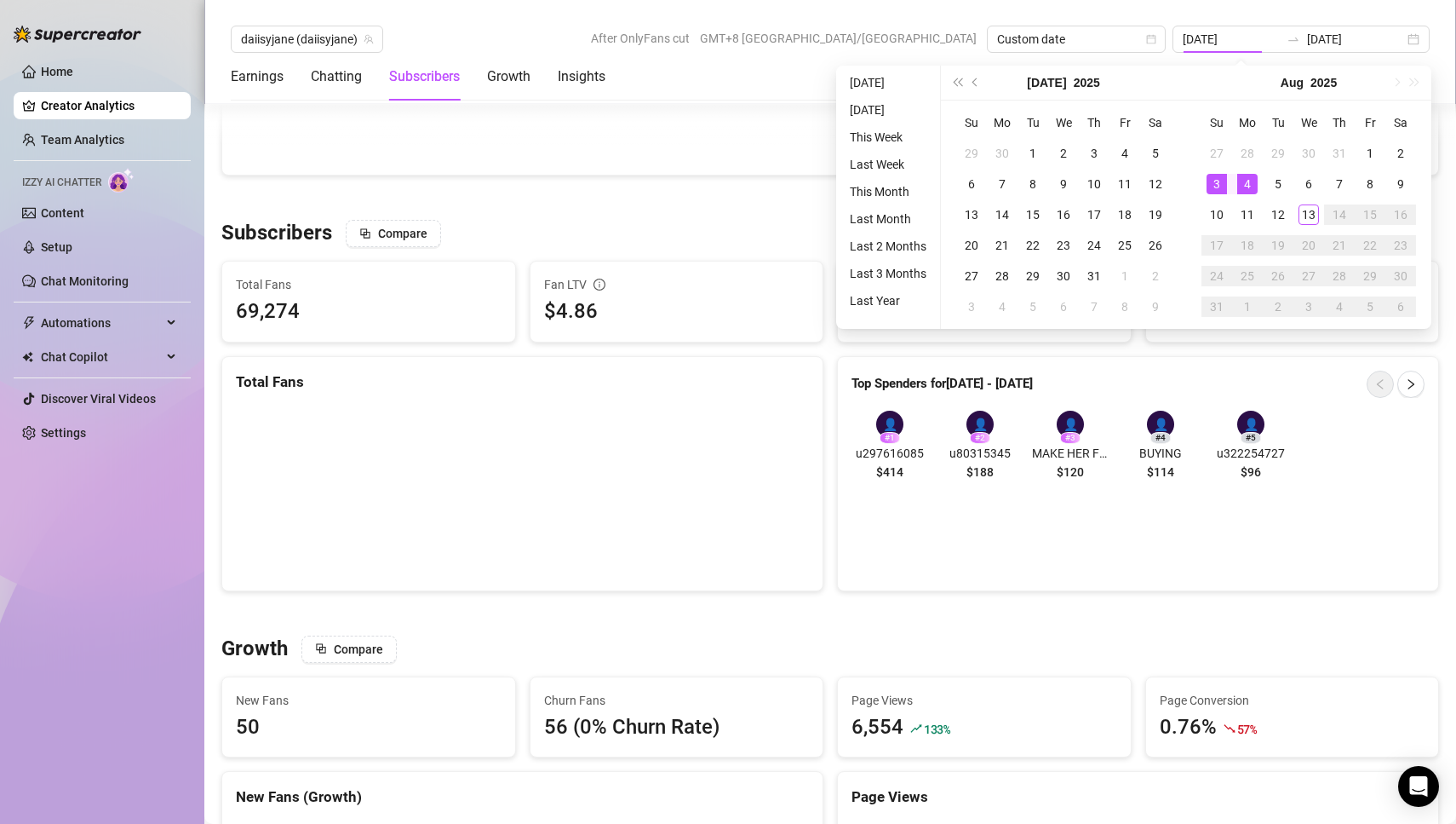
click at [1172, 77] on div "[DATE]" at bounding box center [1063, 83] width 245 height 35
type input "[DATE]"
click at [1248, 183] on div "4" at bounding box center [1246, 184] width 20 height 20
type input "[DATE]"
click at [1213, 213] on div "10" at bounding box center [1215, 214] width 20 height 20
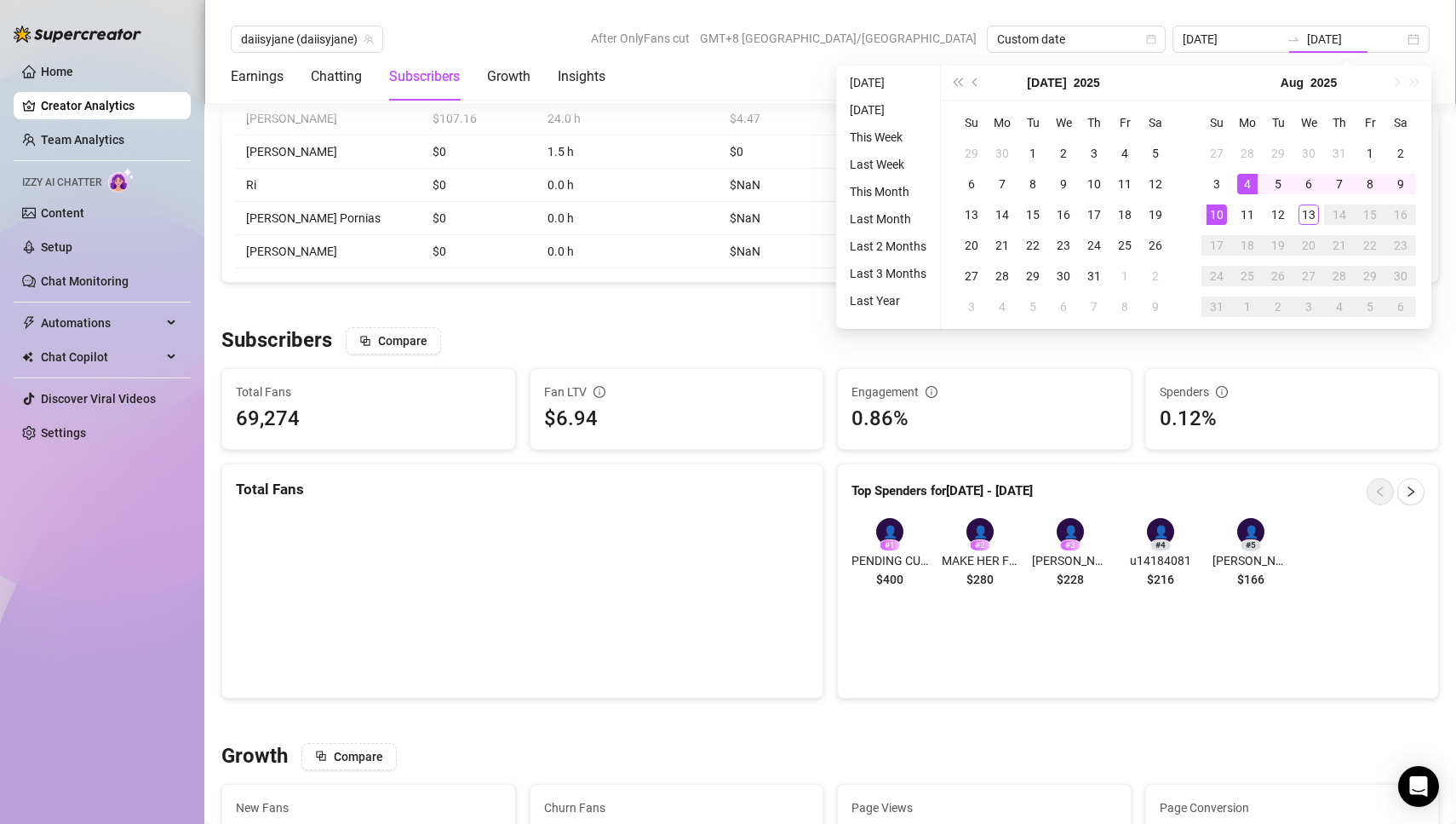
type input "[DATE]"
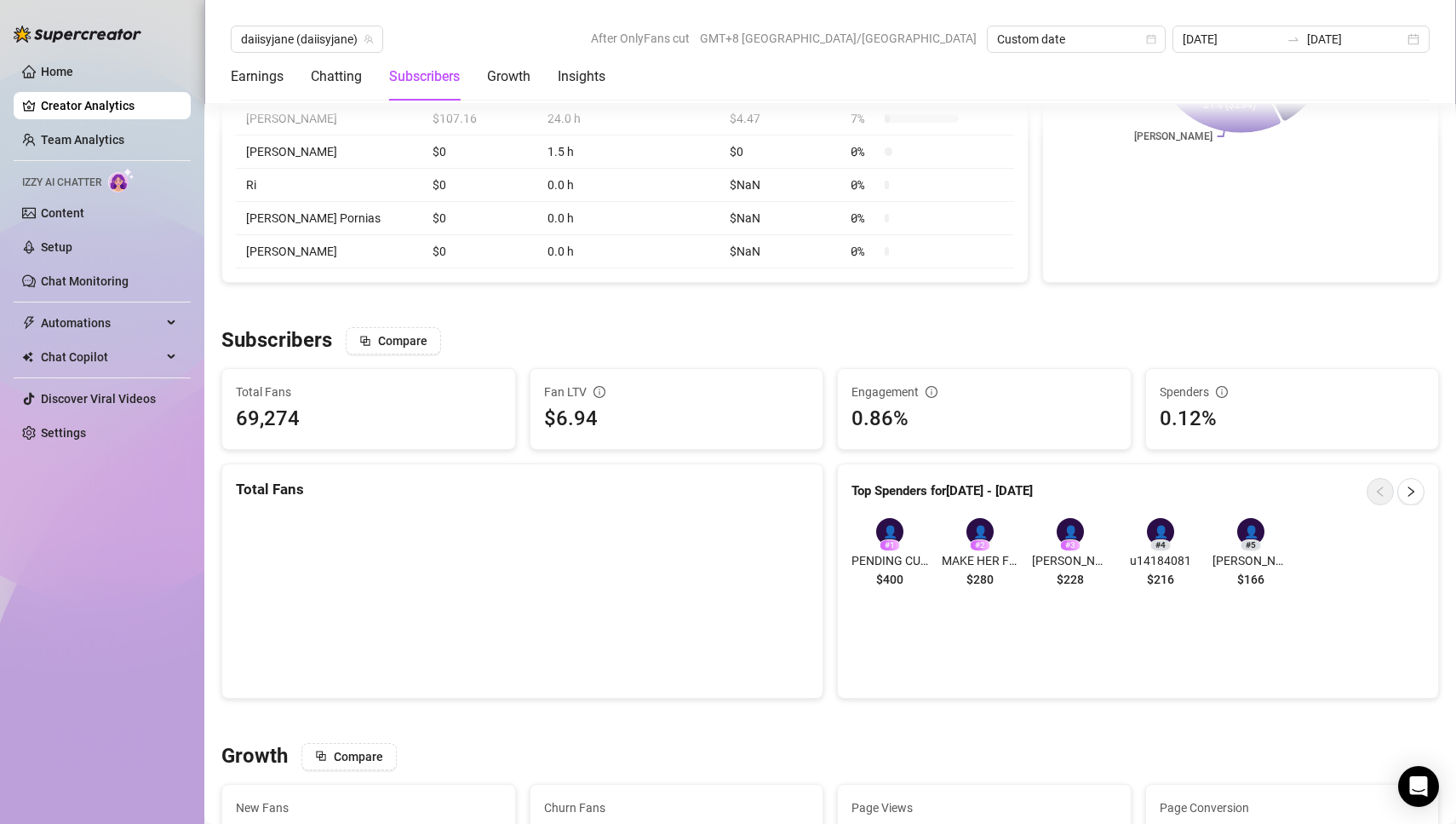
click at [890, 540] on div "# 1" at bounding box center [889, 545] width 20 height 12
click at [906, 560] on span "PENDING CUSTOM GB VIP [PERSON_NAME]" at bounding box center [889, 560] width 77 height 19
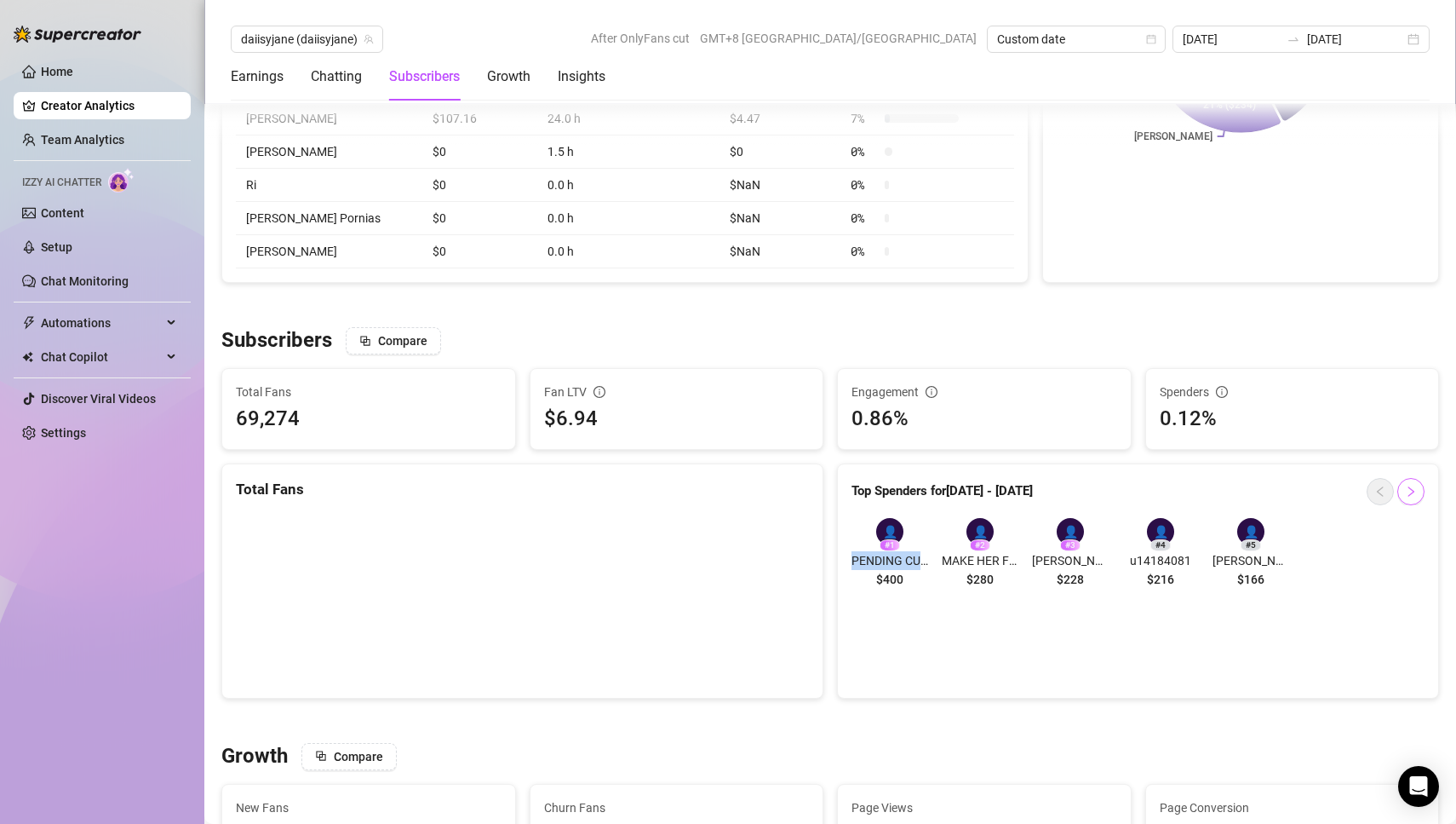
click at [1411, 485] on icon "right" at bounding box center [1410, 491] width 12 height 12
click at [1383, 491] on icon "left" at bounding box center [1379, 491] width 6 height 10
click at [1410, 489] on icon "right" at bounding box center [1410, 491] width 6 height 10
click at [1380, 494] on span "button" at bounding box center [1380, 491] width 12 height 13
click at [894, 575] on span "$400" at bounding box center [889, 579] width 28 height 19
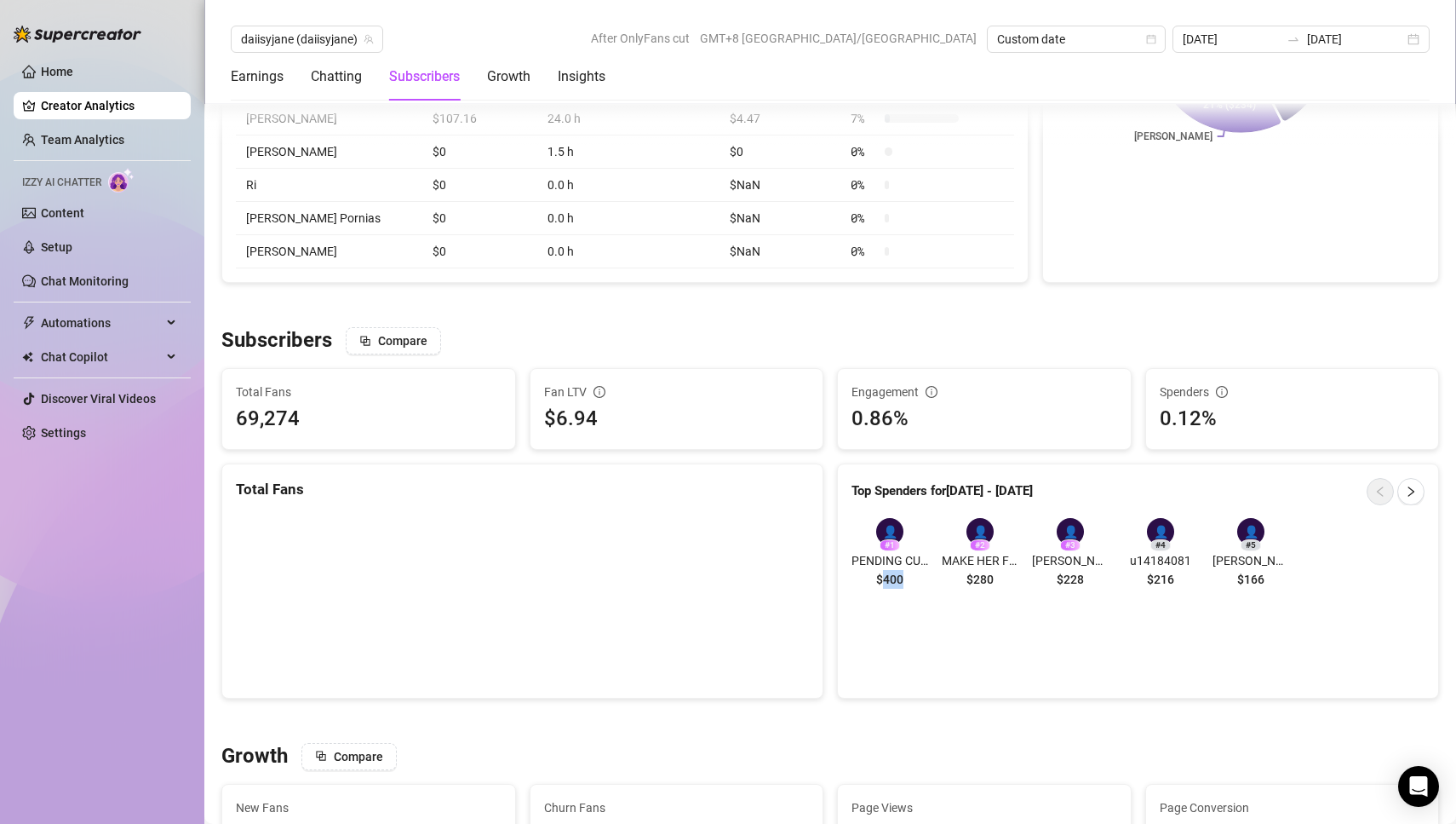
click at [894, 575] on span "$400" at bounding box center [889, 579] width 28 height 19
click at [889, 542] on div "# 1" at bounding box center [889, 545] width 20 height 12
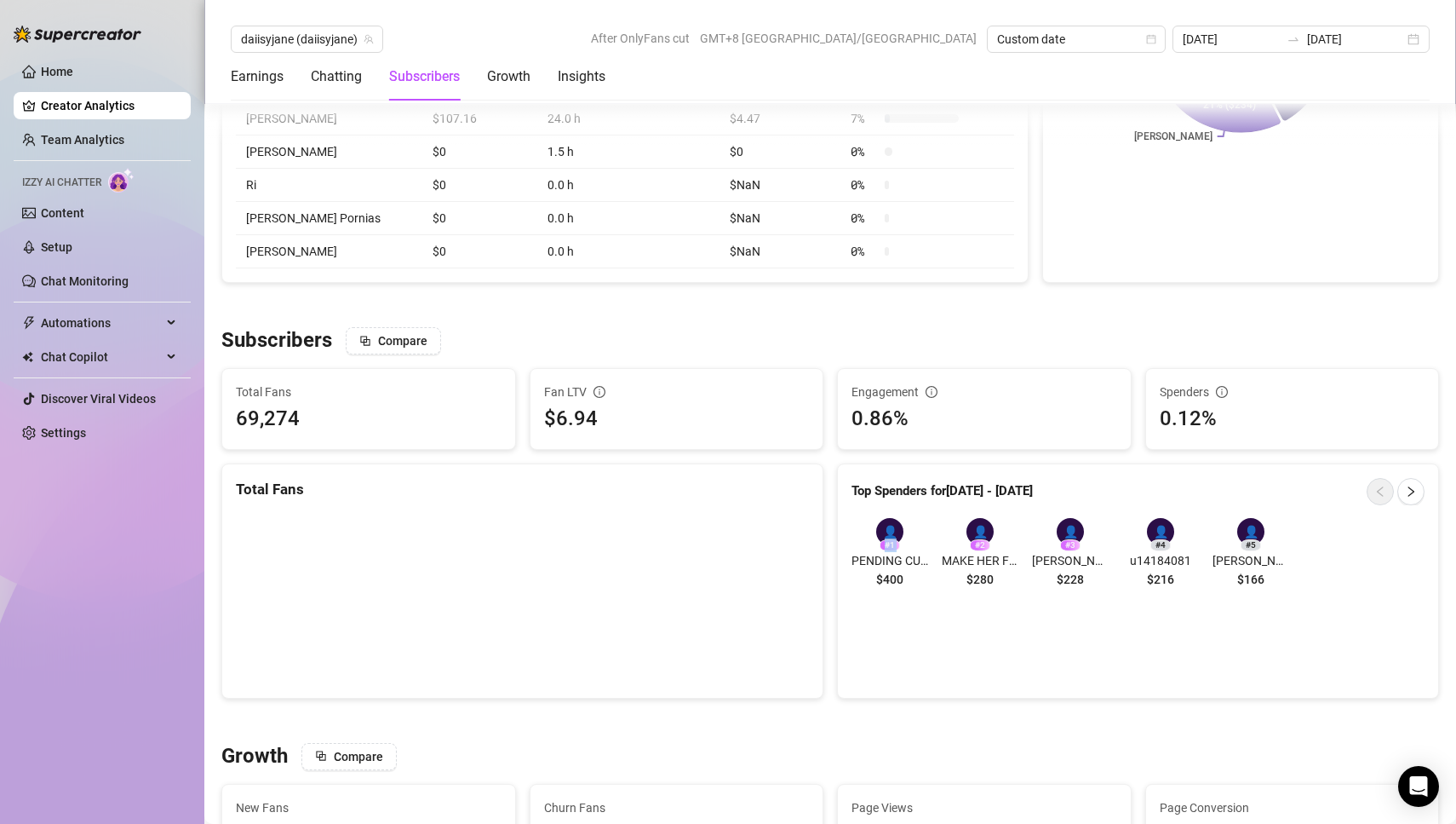
click at [889, 542] on div "# 1" at bounding box center [889, 545] width 20 height 12
click at [887, 542] on div "# 1" at bounding box center [889, 545] width 20 height 12
click at [1011, 640] on div "Top Spenders for [DATE] - [DATE] 👤 # 1 PENDING CUSTOM GB VIP [PERSON_NAME] $400…" at bounding box center [1137, 580] width 602 height 235
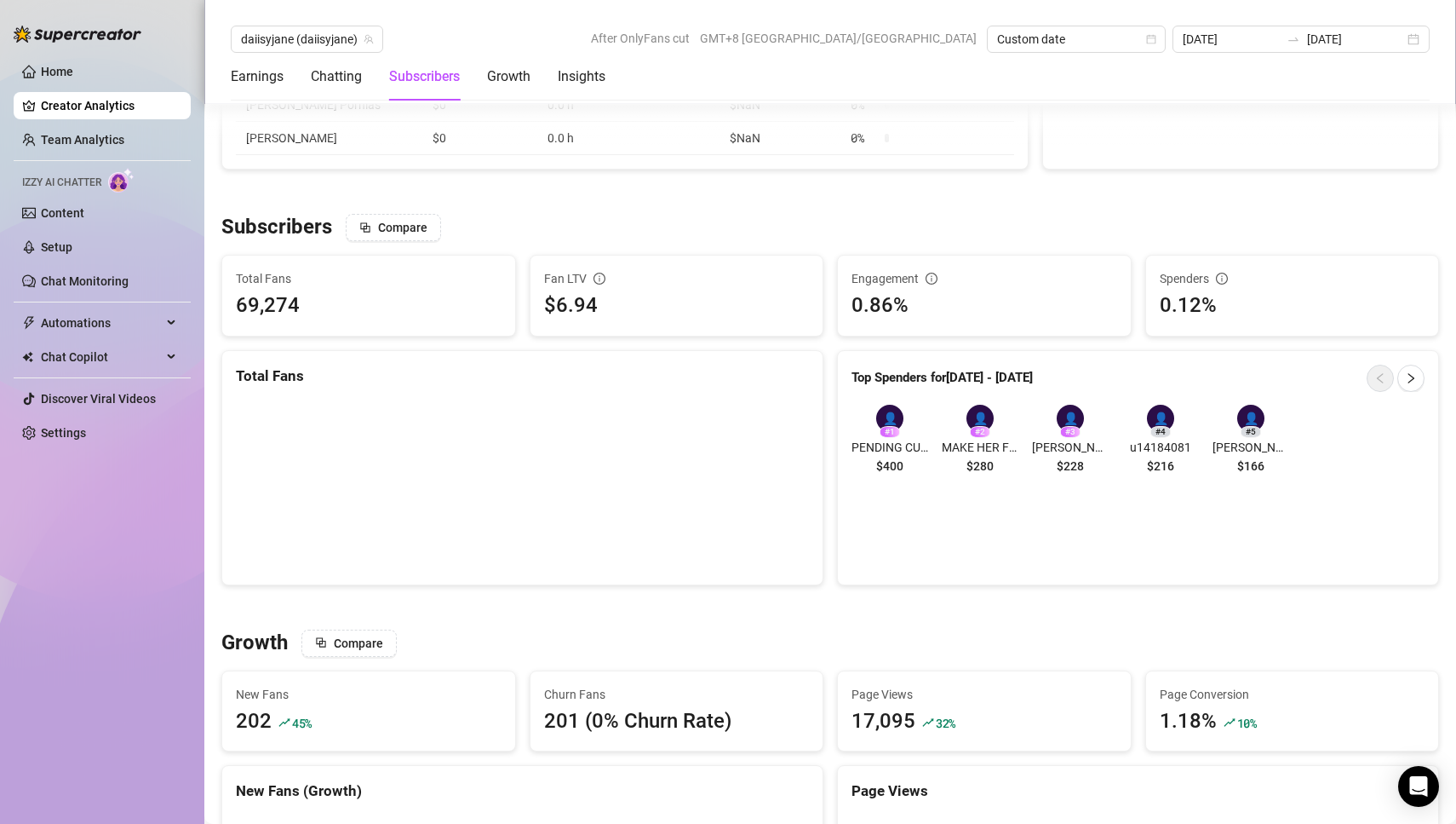
scroll to position [1083, 0]
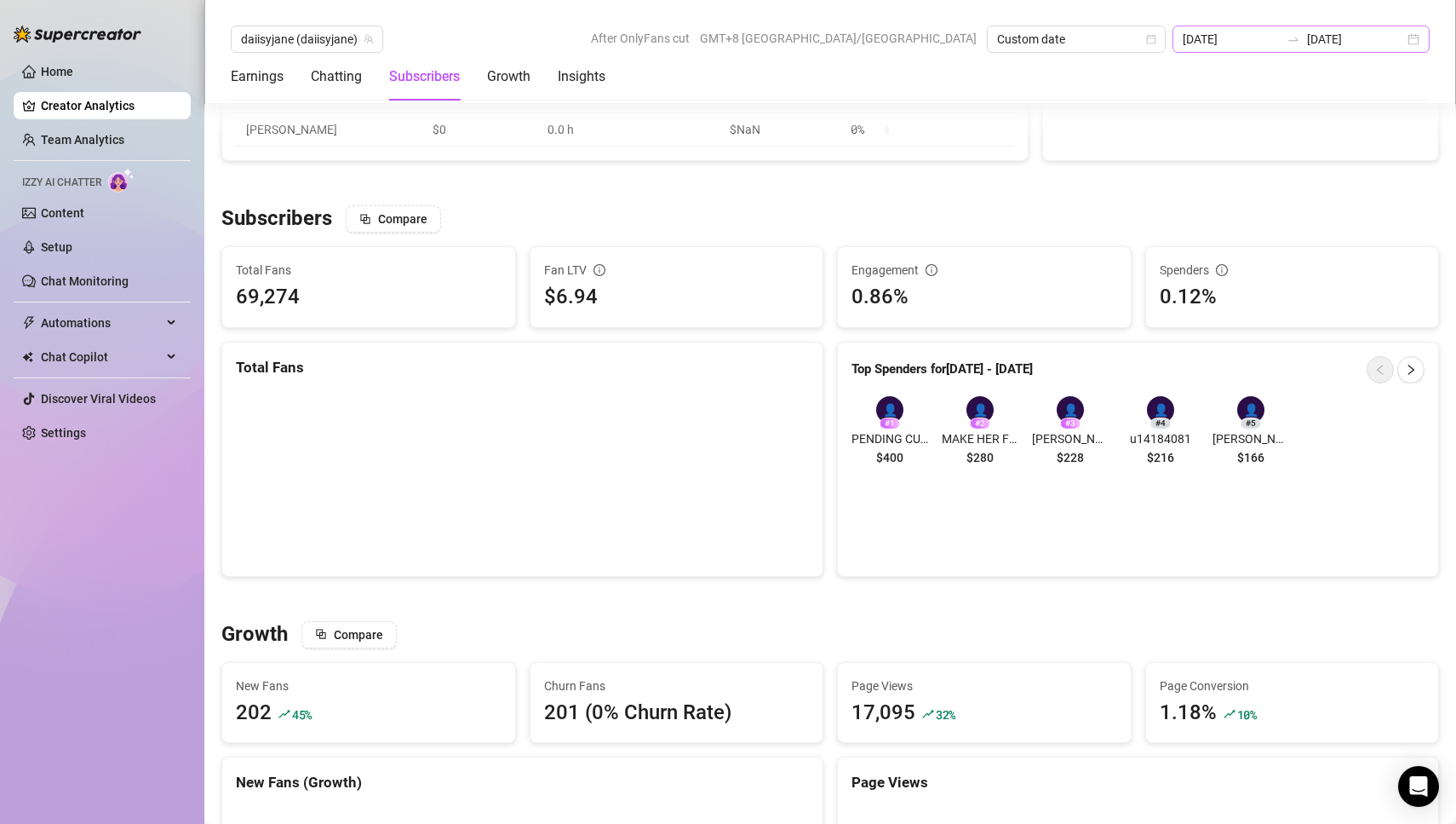
click at [1410, 38] on div "[DATE] [DATE]" at bounding box center [1300, 39] width 257 height 28
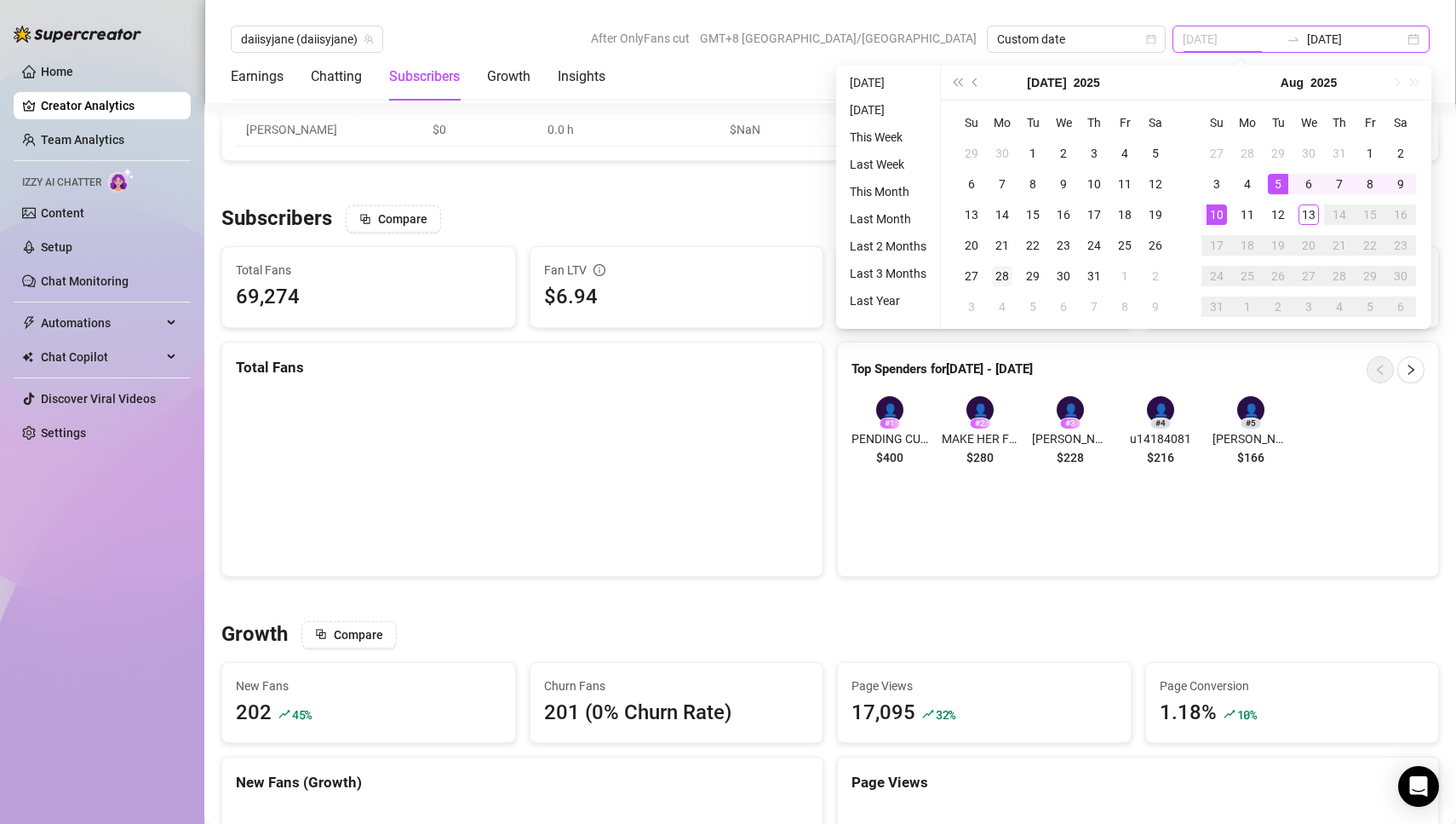
type input "[DATE]"
click at [1004, 276] on div "28" at bounding box center [1001, 275] width 20 height 20
type input "[DATE]"
click at [1220, 183] on div "3" at bounding box center [1215, 184] width 20 height 20
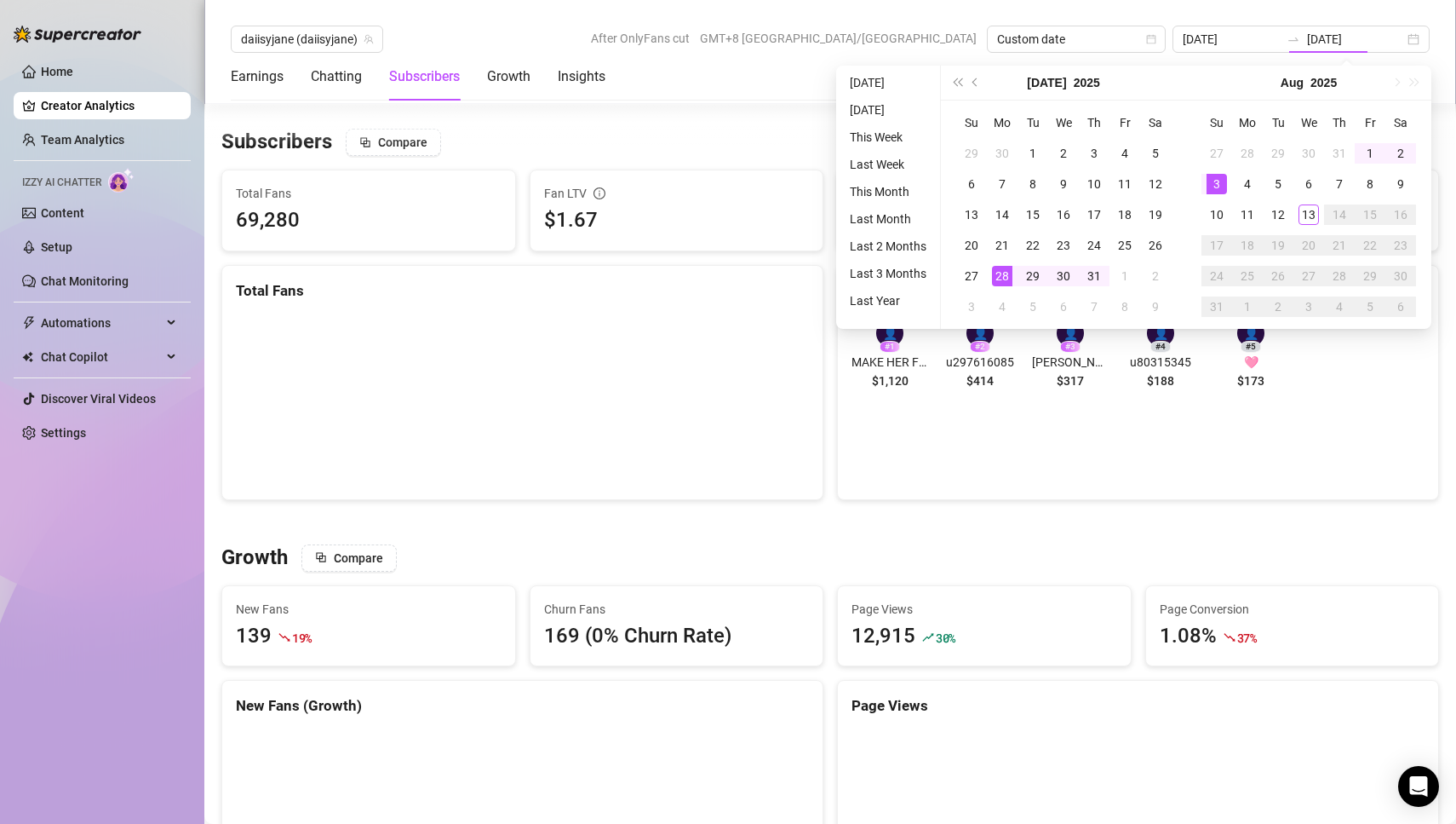
type input "[DATE]"
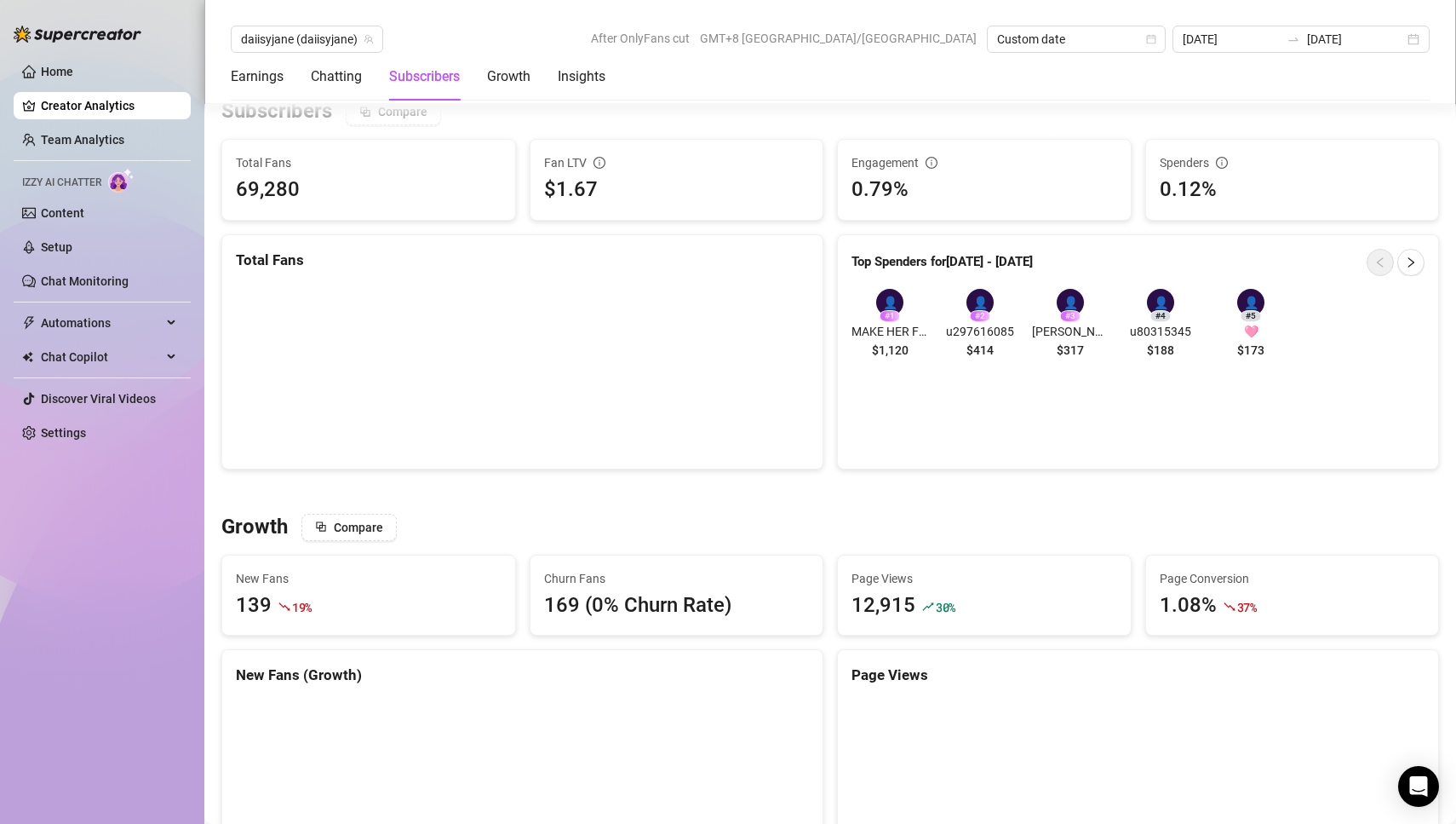
click at [1115, 519] on div "Growth Compare" at bounding box center [830, 527] width 1217 height 28
click at [1315, 528] on div "Growth Compare" at bounding box center [830, 527] width 1217 height 28
click at [1282, 523] on div "Growth Compare" at bounding box center [830, 527] width 1217 height 28
click at [1415, 31] on div "[DATE] [DATE]" at bounding box center [1300, 39] width 257 height 28
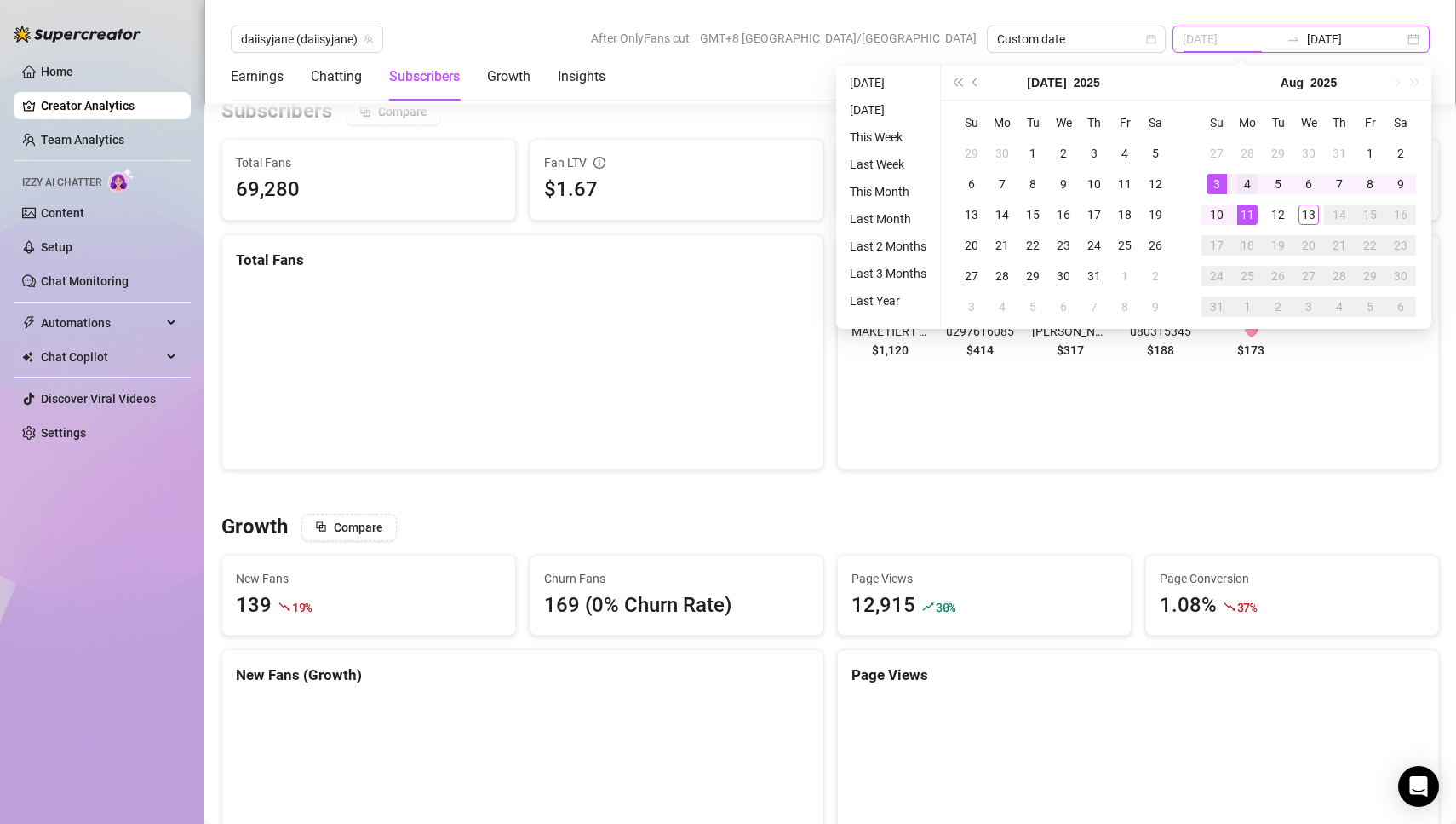
type input "[DATE]"
click at [1248, 189] on div "4" at bounding box center [1246, 184] width 20 height 20
type input "[DATE]"
click at [1218, 216] on div "10" at bounding box center [1215, 214] width 20 height 20
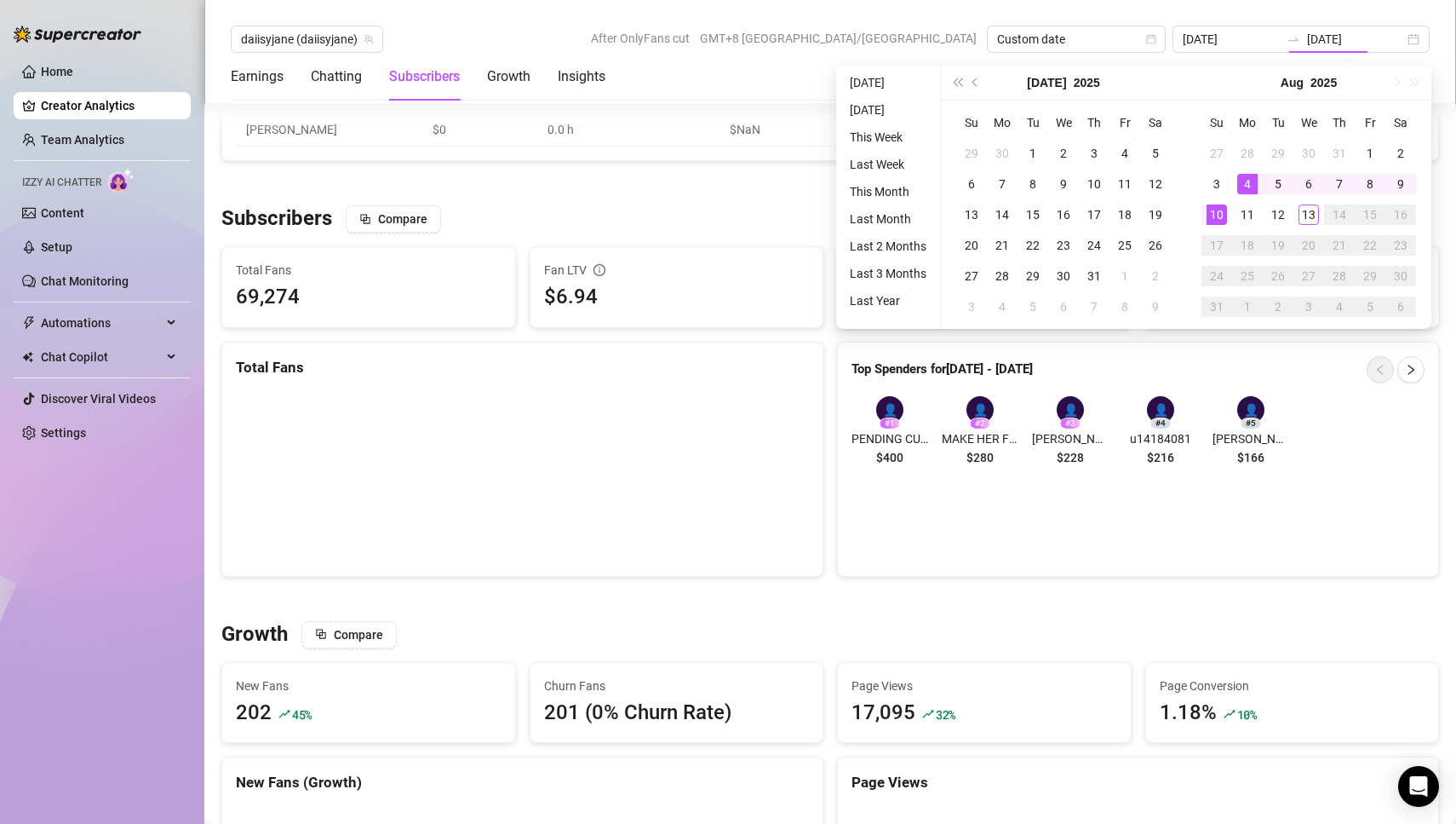
type input "[DATE]"
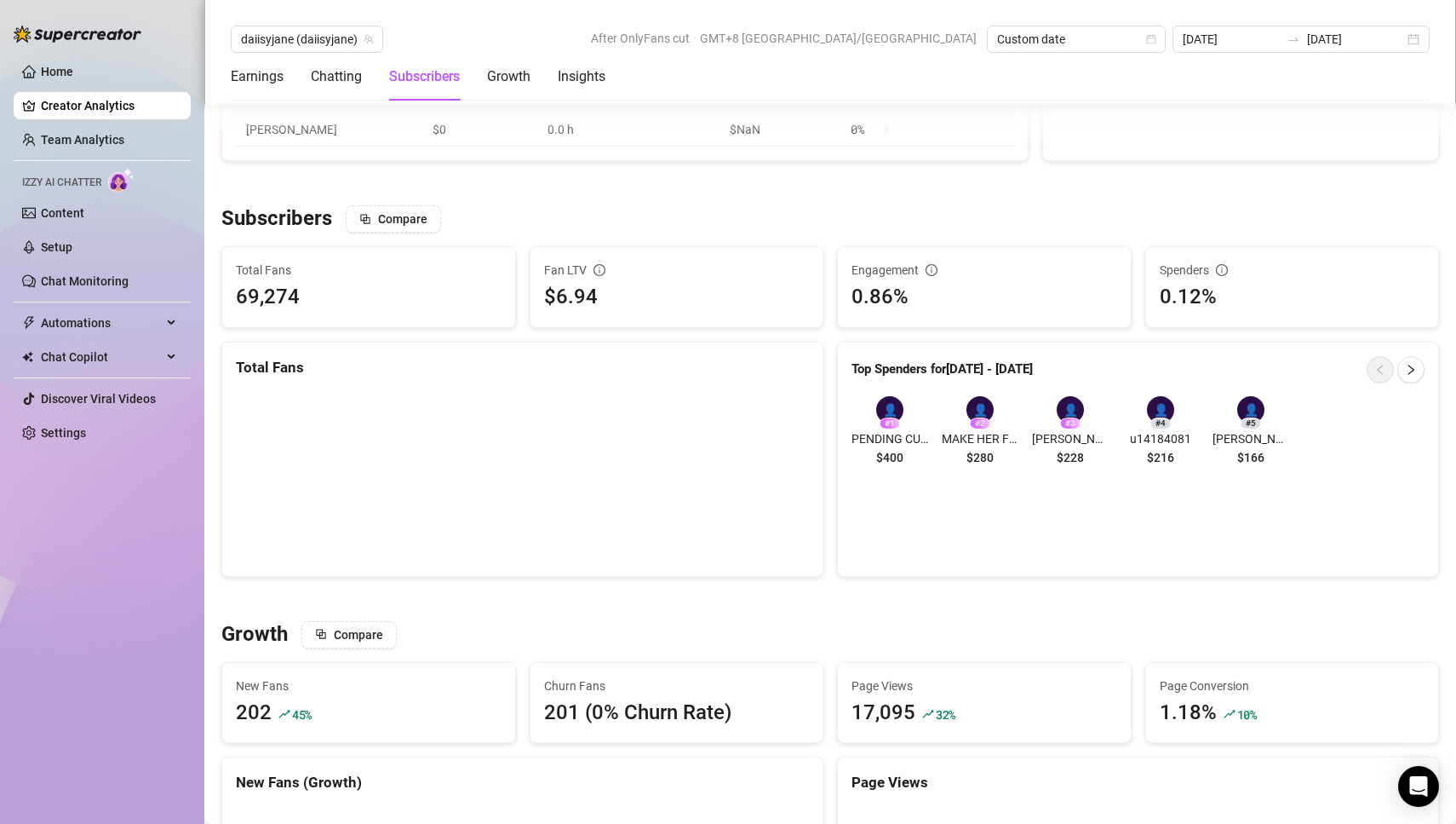
click at [761, 80] on div "Earnings Chatting Subscribers Growth Insights" at bounding box center [830, 76] width 1198 height 48
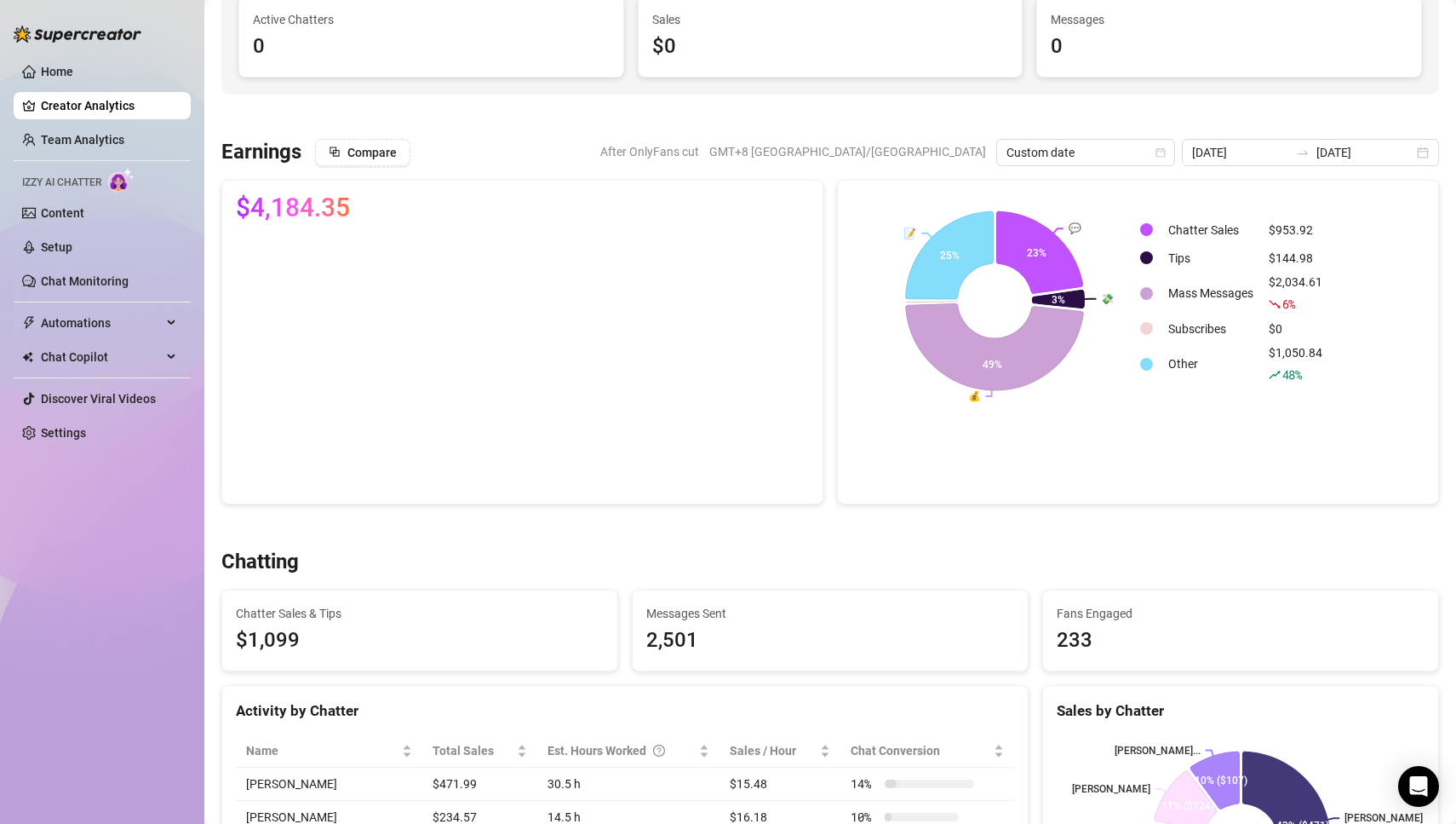
scroll to position [166, 0]
click at [941, 254] on icon at bounding box center [945, 249] width 94 height 94
click at [940, 246] on icon at bounding box center [945, 249] width 94 height 94
click at [911, 230] on text "📝" at bounding box center [909, 229] width 12 height 12
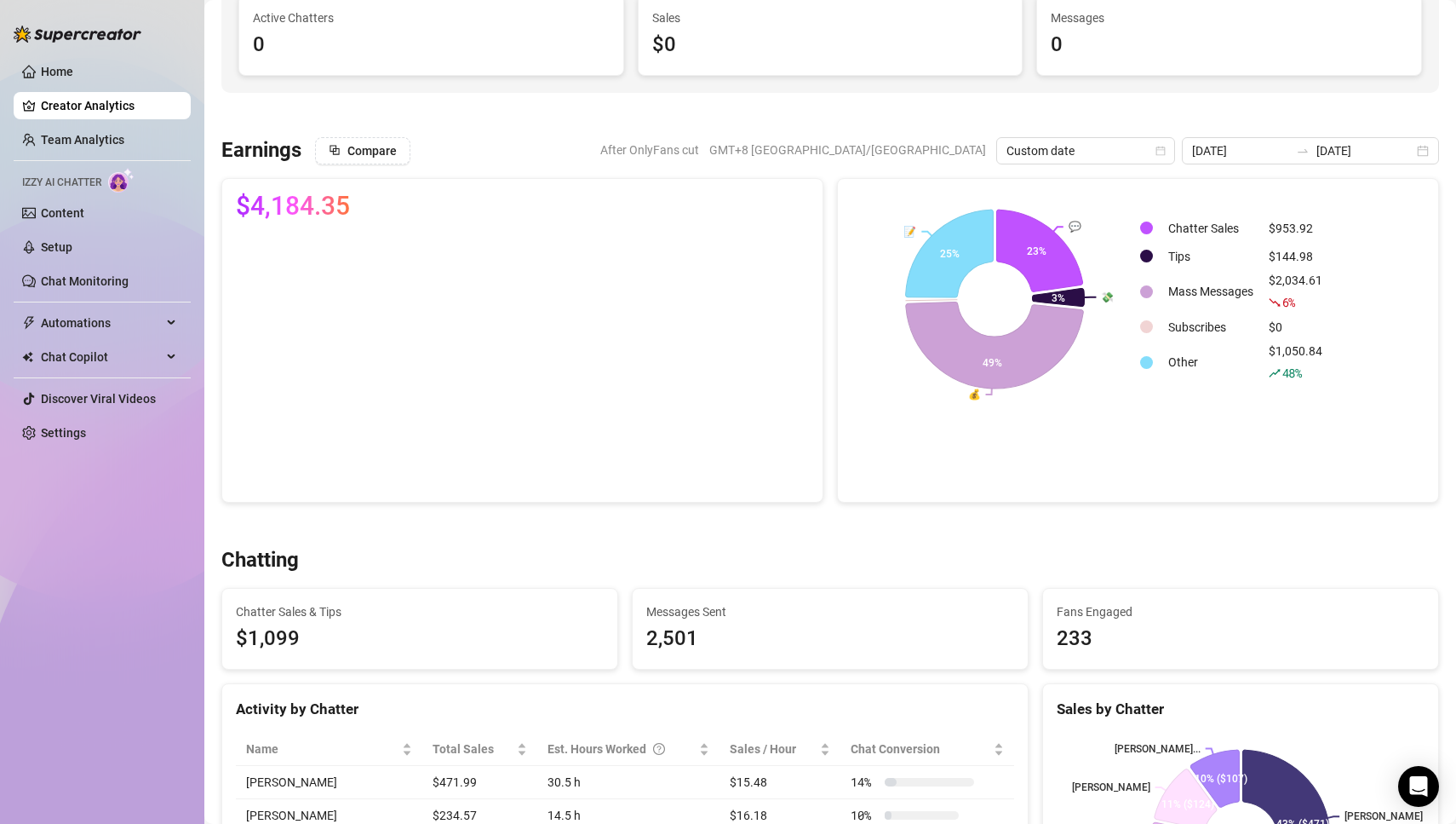
click at [911, 230] on text "📝" at bounding box center [909, 229] width 12 height 12
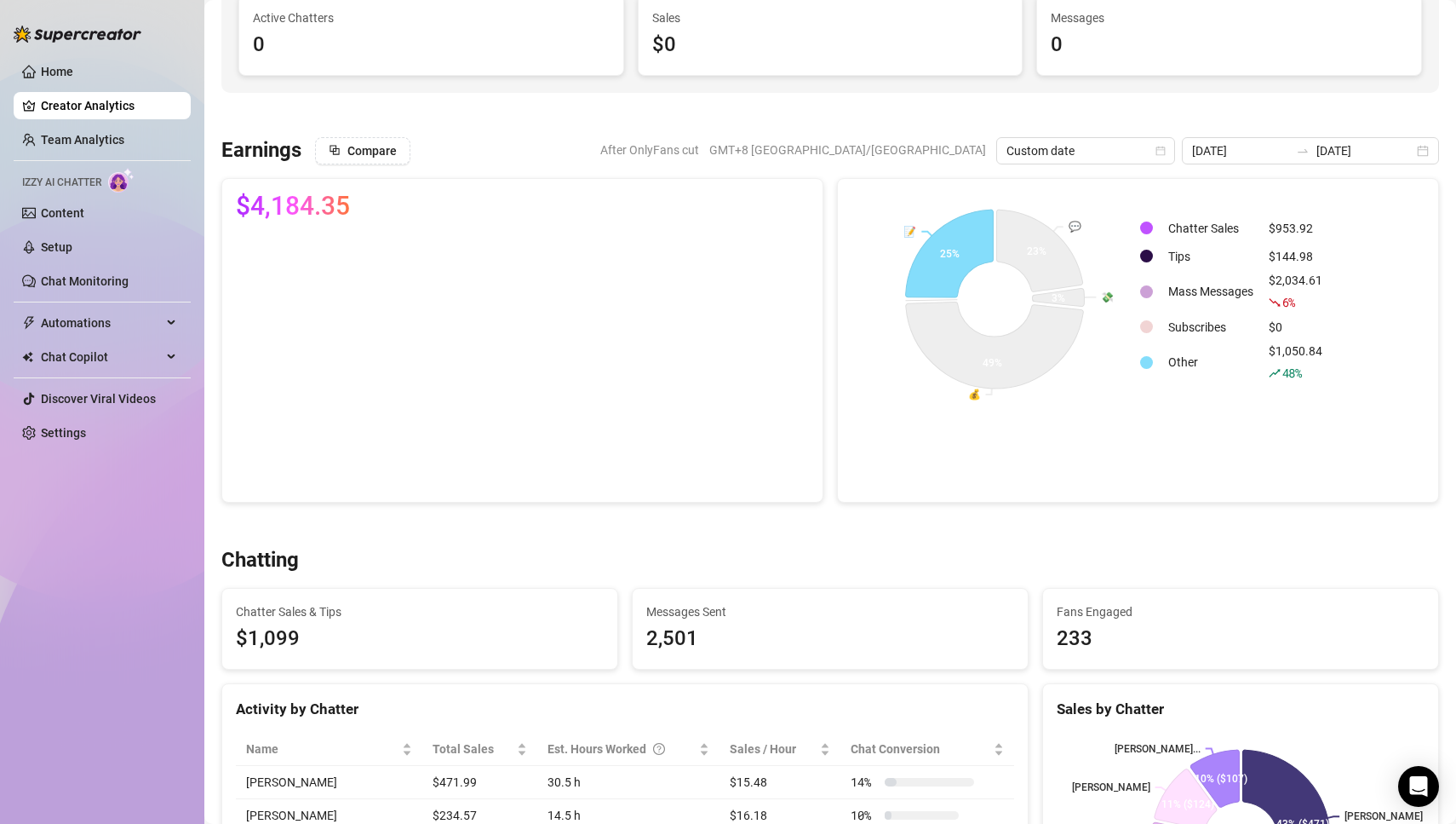
click at [1151, 364] on td at bounding box center [1149, 362] width 20 height 41
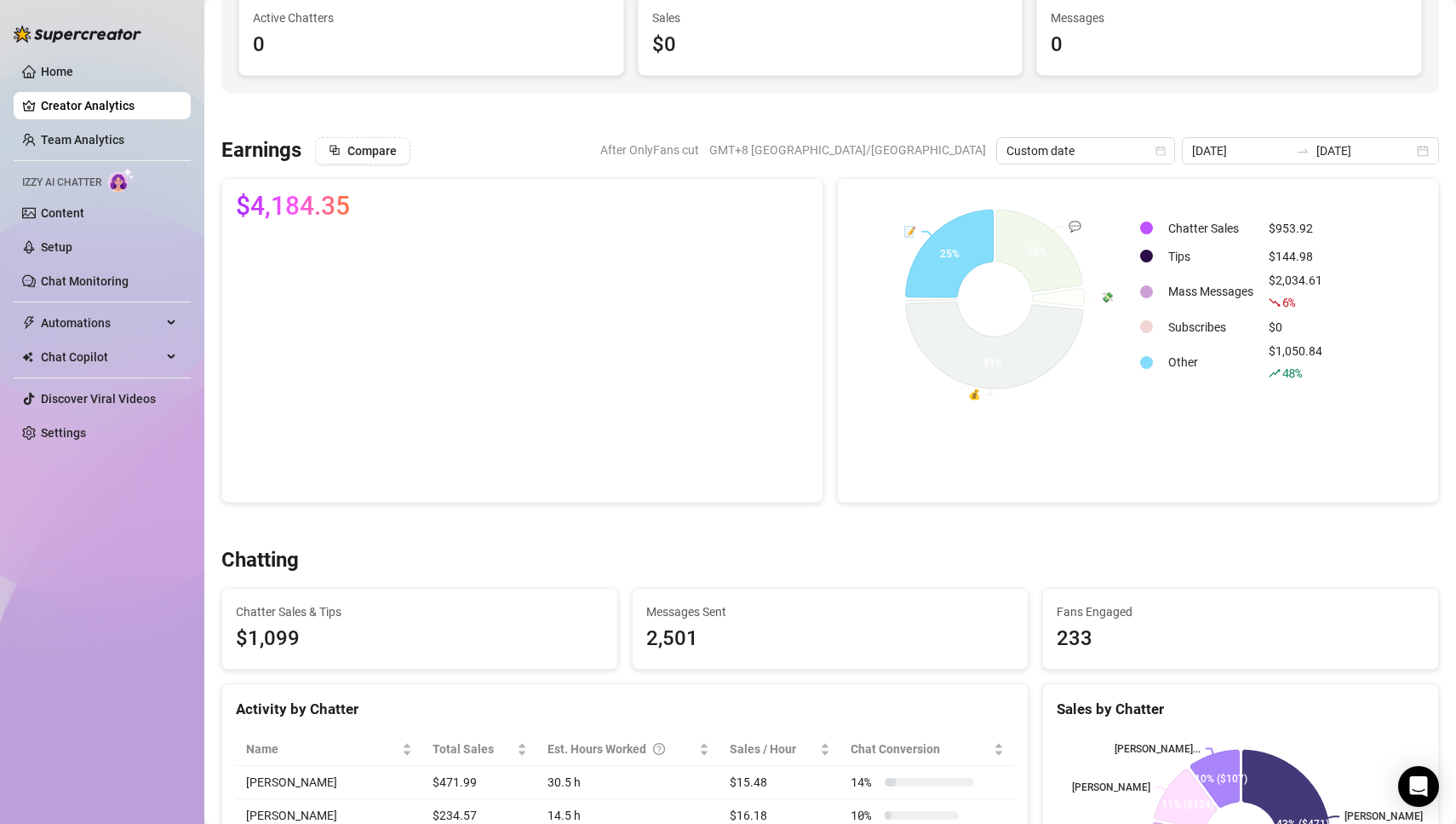
click at [1289, 371] on span "48 %" at bounding box center [1291, 372] width 20 height 16
click at [1310, 348] on div "$1,050.84 48 %" at bounding box center [1295, 362] width 53 height 41
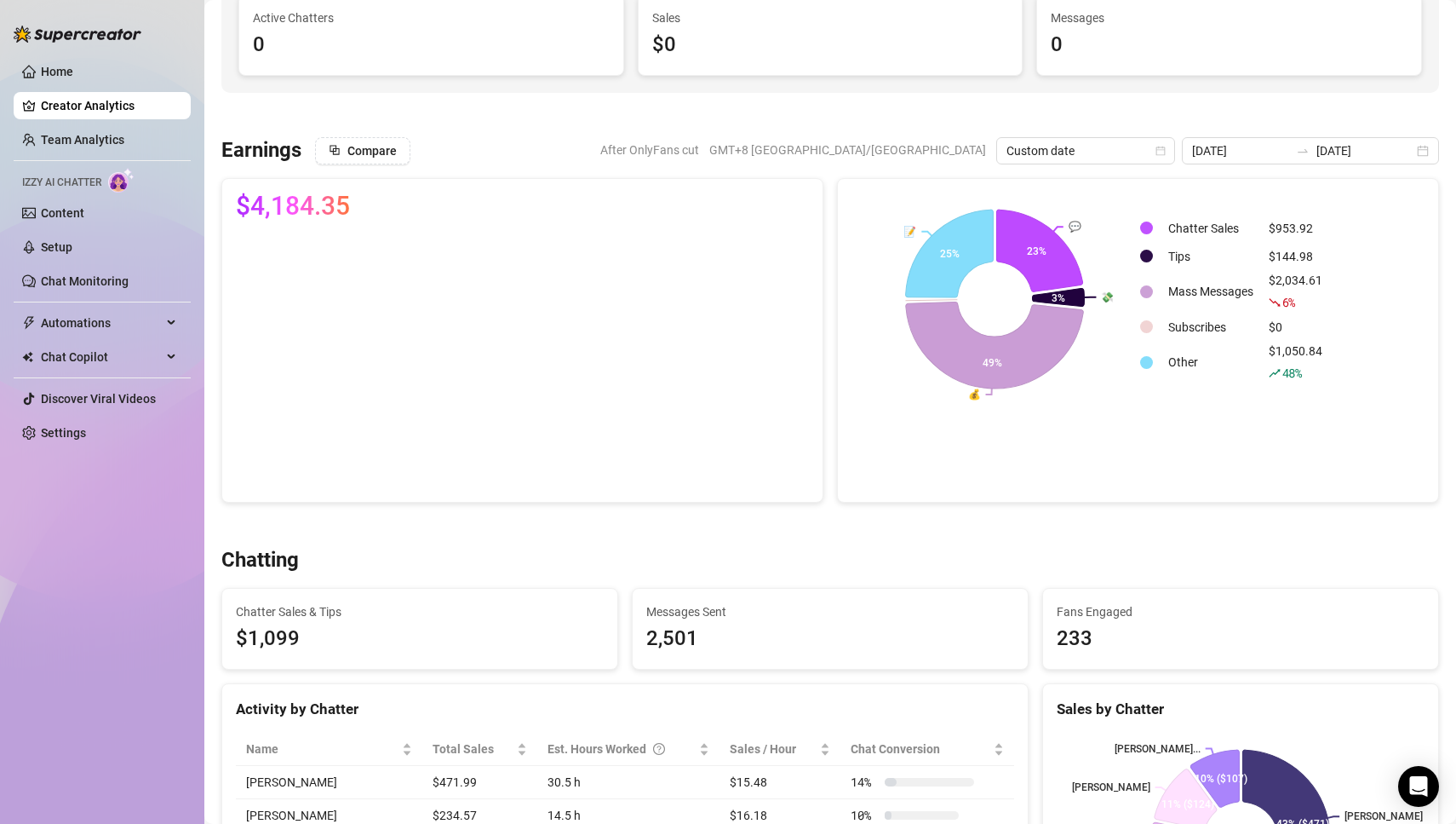
click at [1097, 441] on div "💬 💸 💰 📝 23% 3% 49% 25% Chatter Sales $953.92 Tips $144.98 Mass Messages $2,034.…" at bounding box center [1137, 340] width 602 height 324
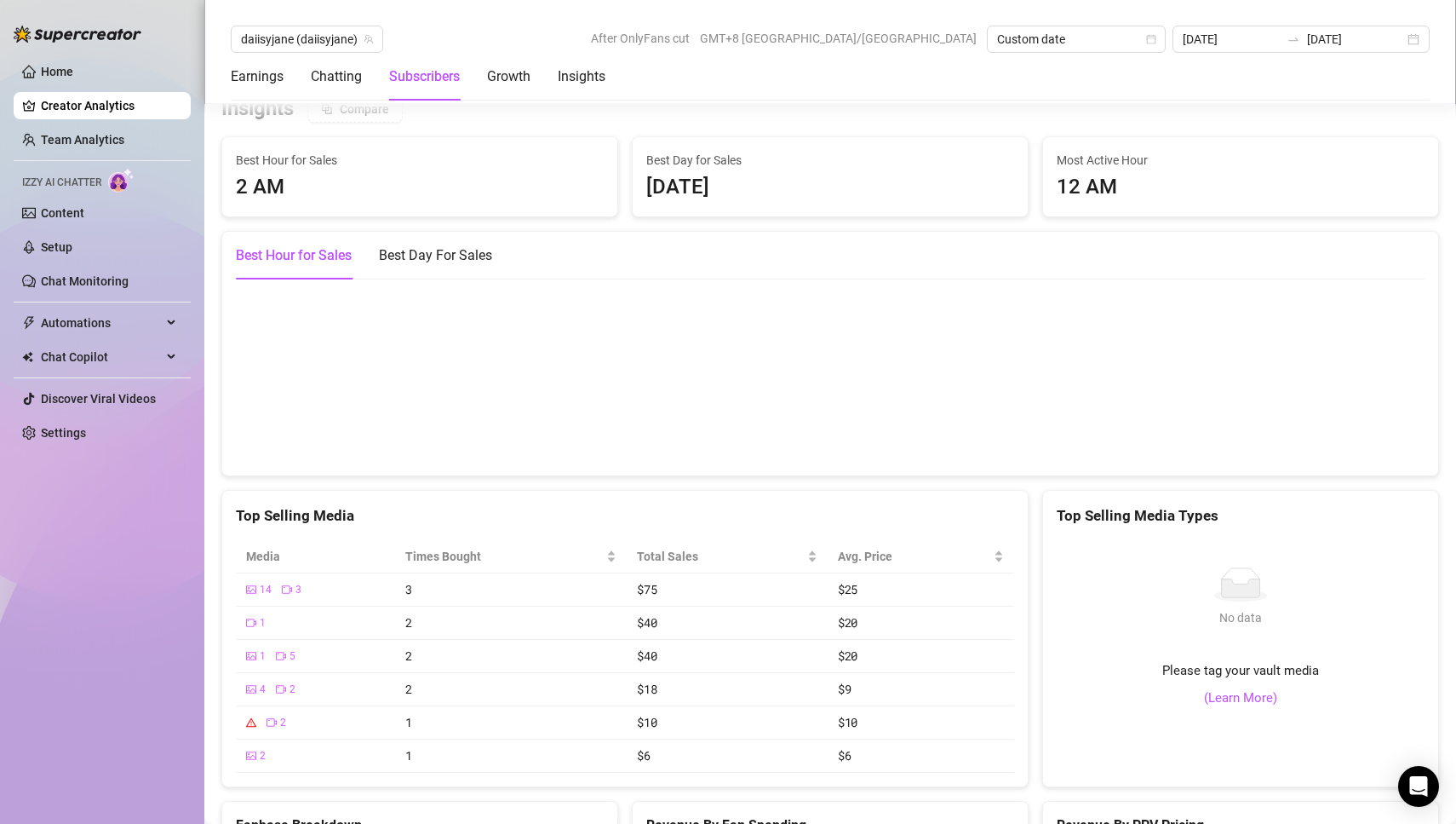
scroll to position [2485, 0]
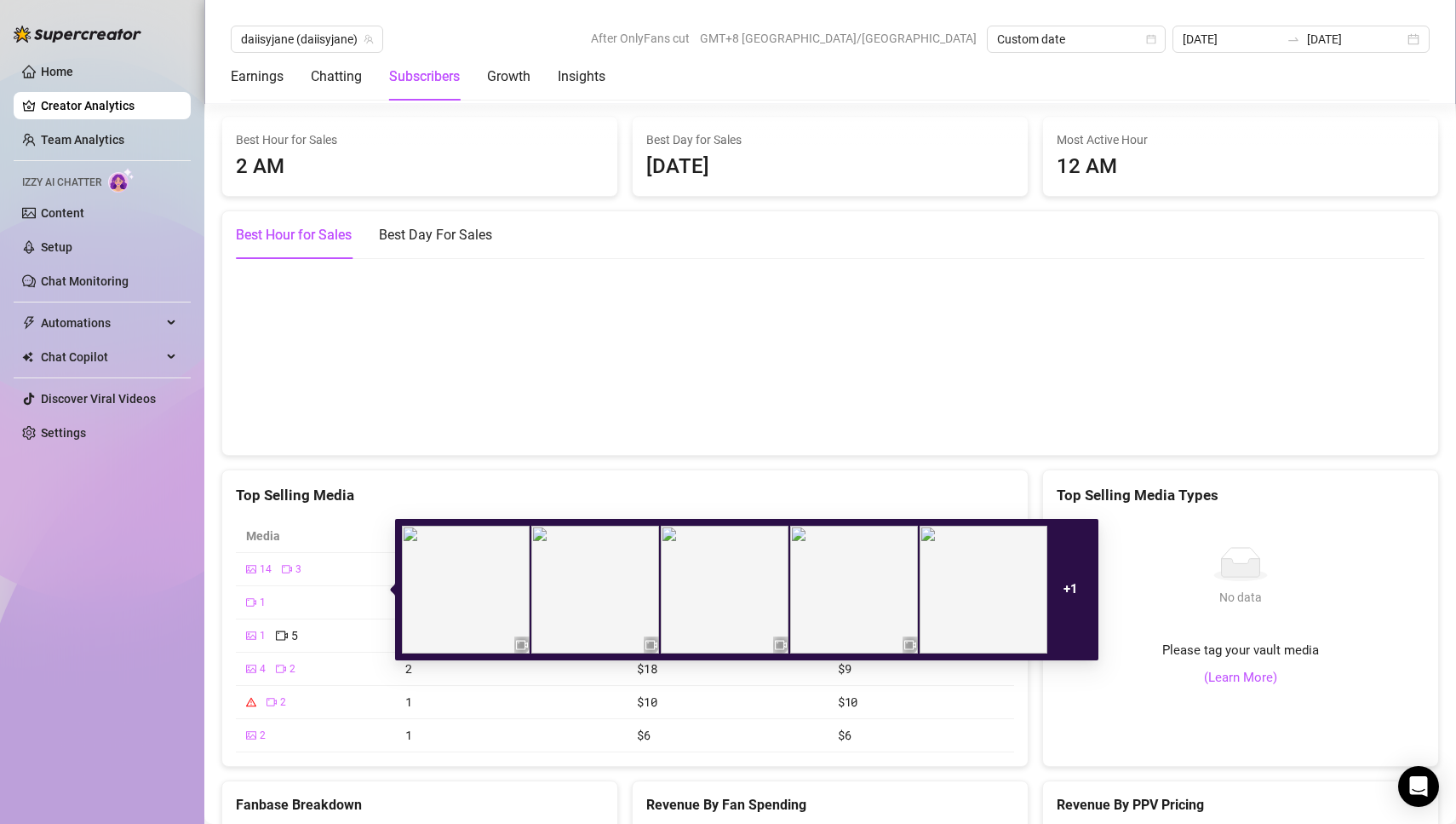
click at [321, 626] on div "1 5" at bounding box center [316, 636] width 139 height 19
click at [254, 630] on icon "picture" at bounding box center [251, 635] width 10 height 10
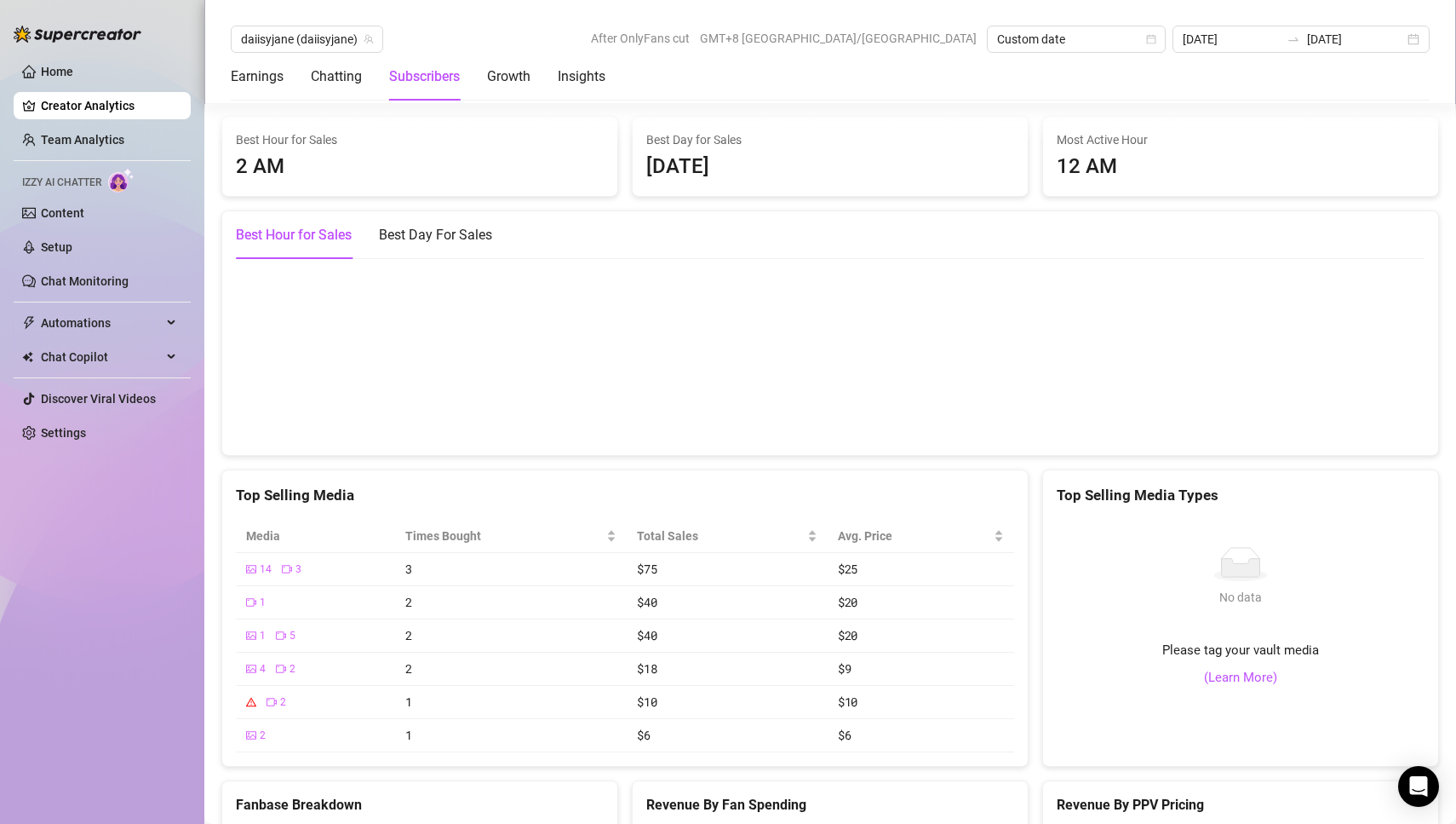
click at [353, 730] on div "Insights Compare Best Hour for Sales 2 AM Best Day for Sales [DATE] Most Active…" at bounding box center [830, 579] width 1231 height 1008
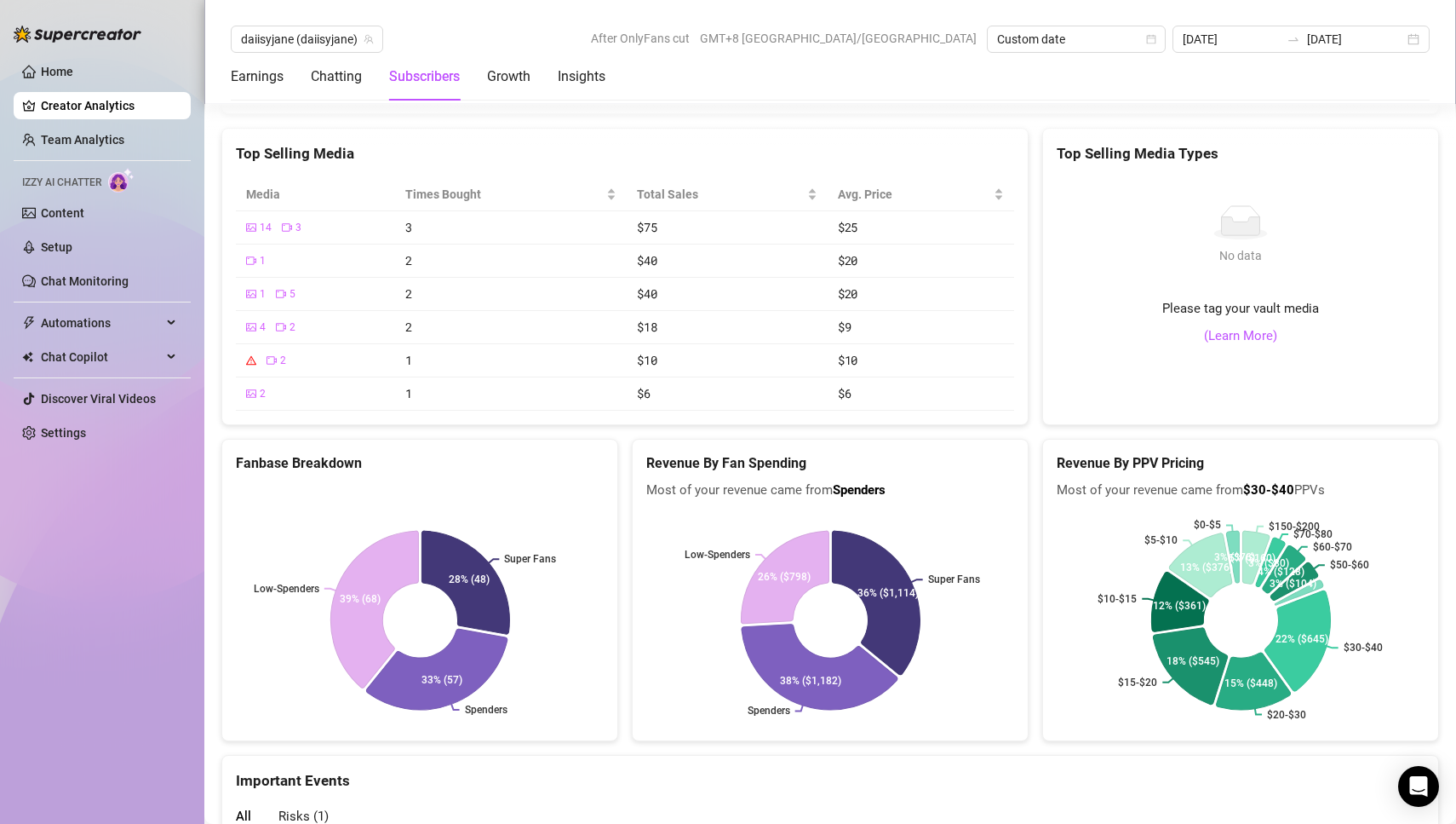
scroll to position [2821, 0]
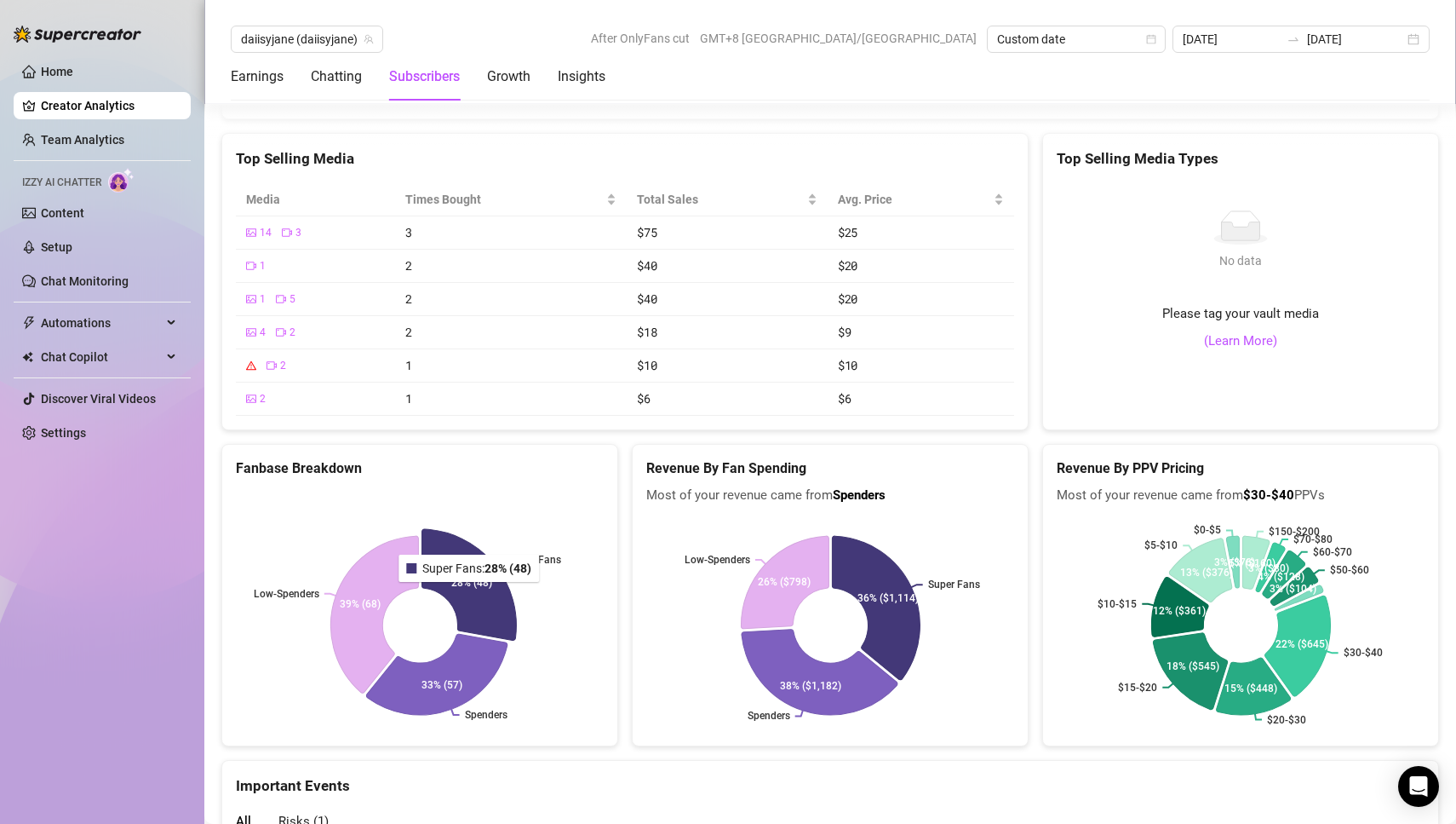
click at [470, 548] on icon at bounding box center [469, 584] width 94 height 110
click at [484, 540] on icon at bounding box center [469, 584] width 94 height 110
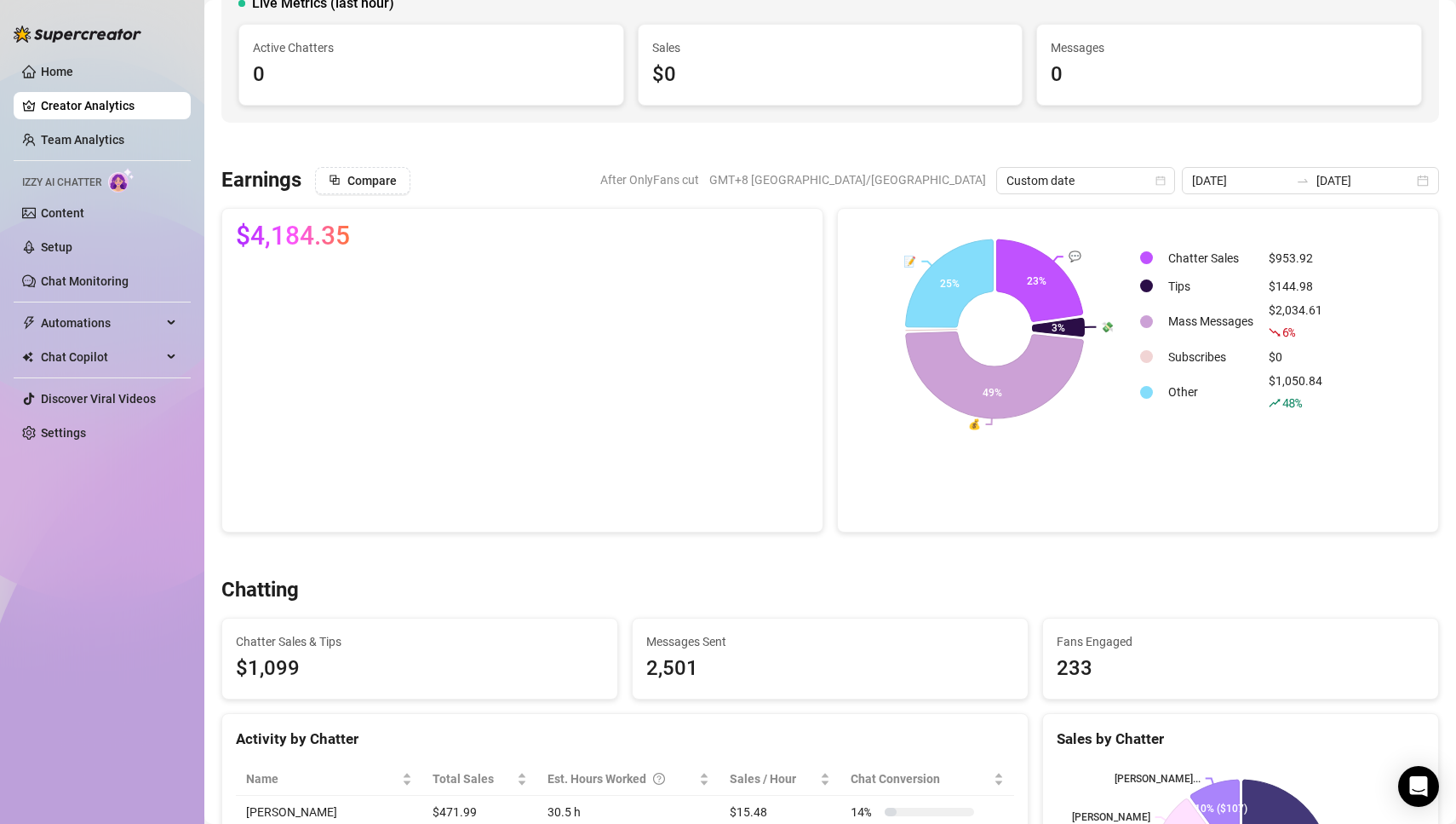
scroll to position [125, 0]
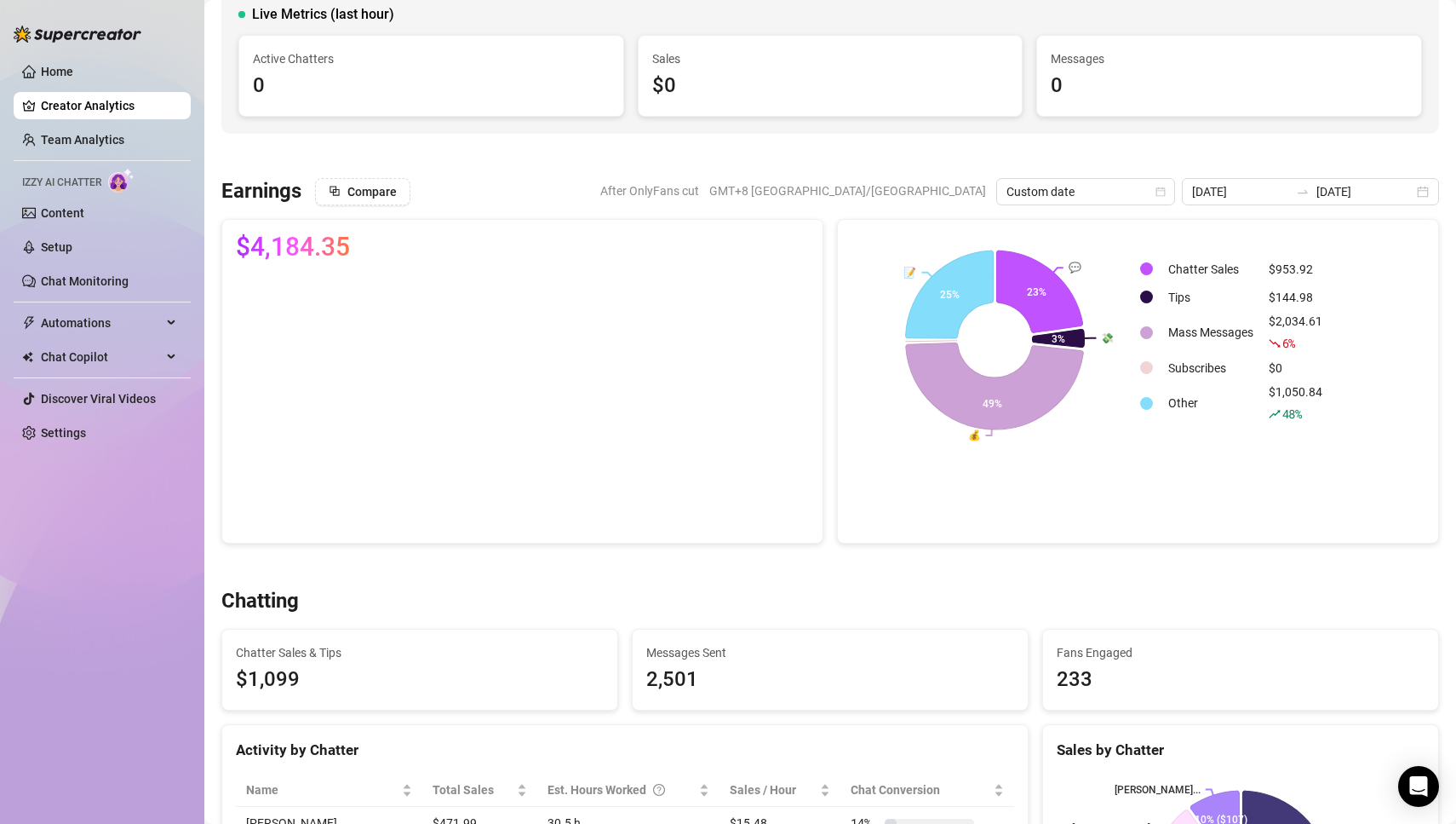
click at [906, 270] on text "📝" at bounding box center [909, 270] width 12 height 12
click at [927, 274] on rect at bounding box center [995, 340] width 287 height 213
click at [947, 289] on icon at bounding box center [945, 290] width 93 height 93
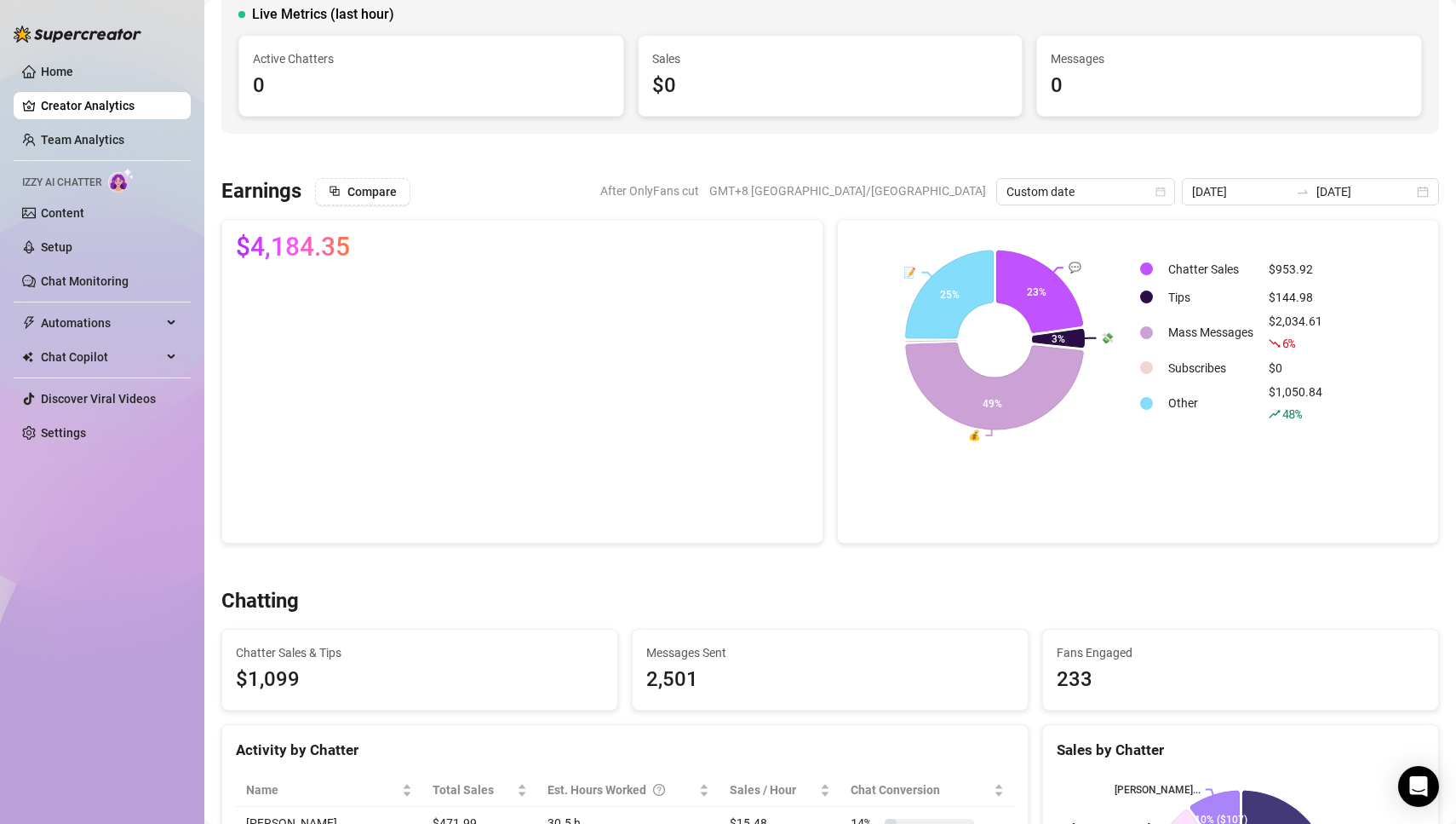
click at [834, 605] on div "Chatting" at bounding box center [830, 601] width 1217 height 28
